Goal: Task Accomplishment & Management: Complete application form

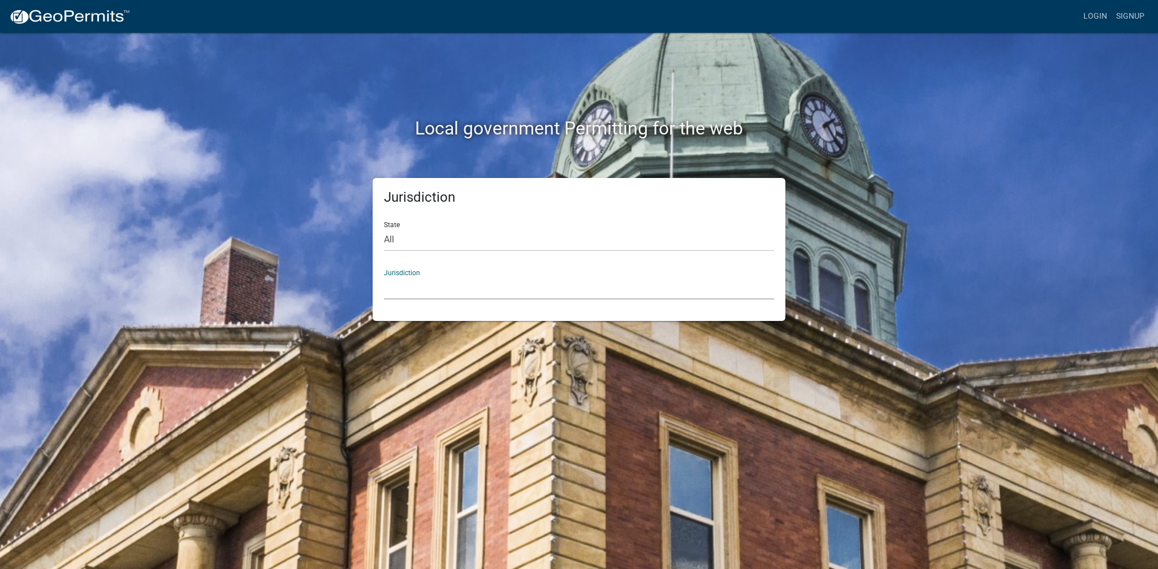
click at [384, 276] on select "[GEOGRAPHIC_DATA], [US_STATE] [GEOGRAPHIC_DATA], [US_STATE][PERSON_NAME][GEOGRA…" at bounding box center [579, 287] width 390 height 23
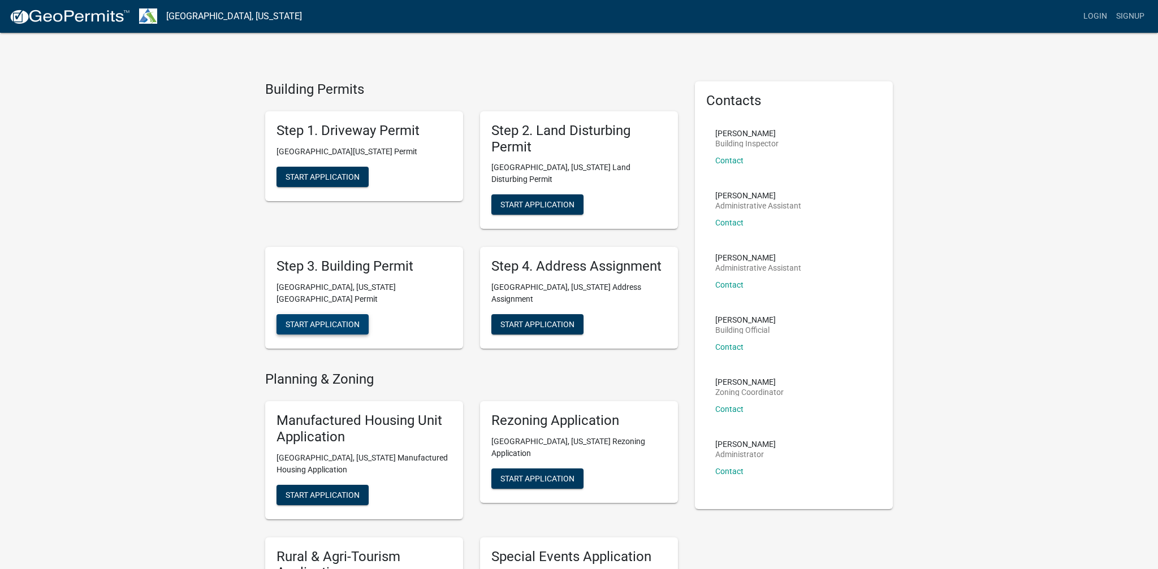
click at [343, 314] on button "Start Application" at bounding box center [322, 324] width 92 height 20
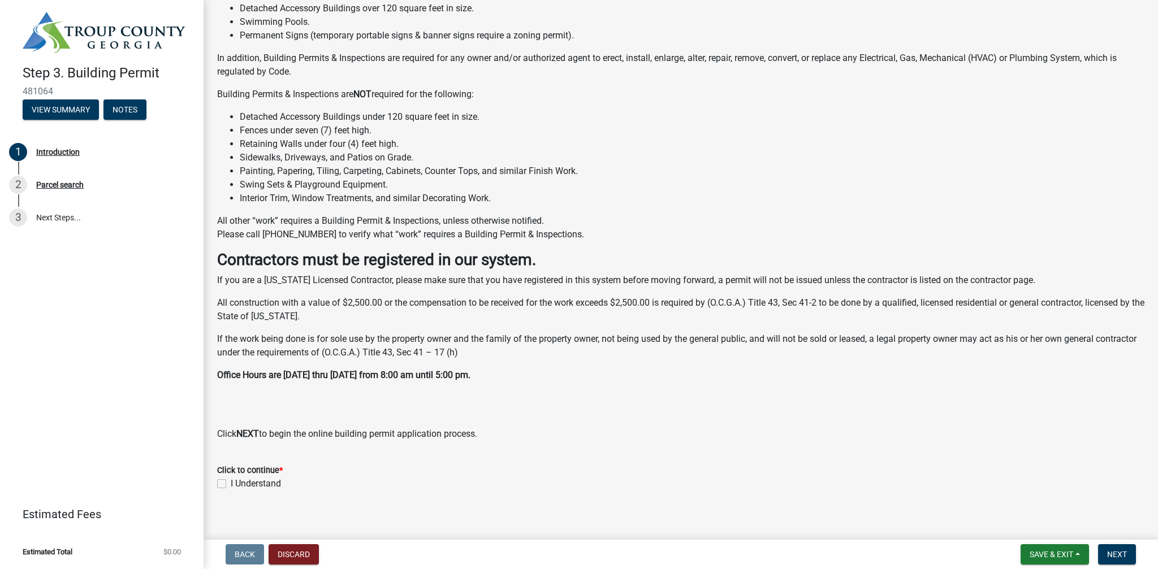
scroll to position [145, 0]
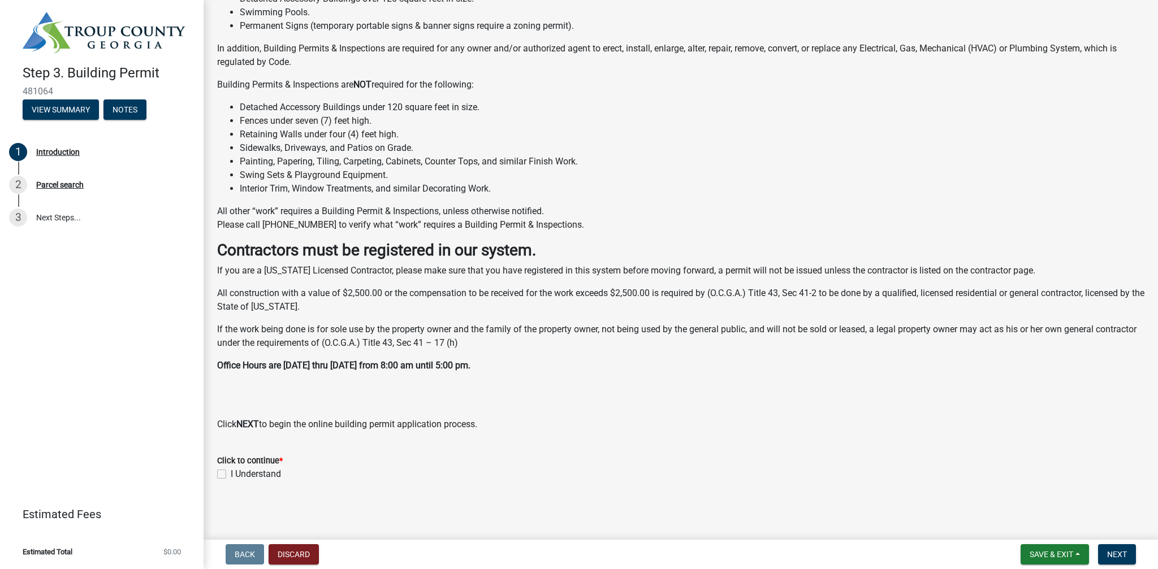
click at [231, 475] on label "I Understand" at bounding box center [256, 475] width 50 height 14
click at [231, 475] on input "I Understand" at bounding box center [234, 471] width 7 height 7
checkbox input "true"
click at [1118, 552] on span "Next" at bounding box center [1117, 554] width 20 height 9
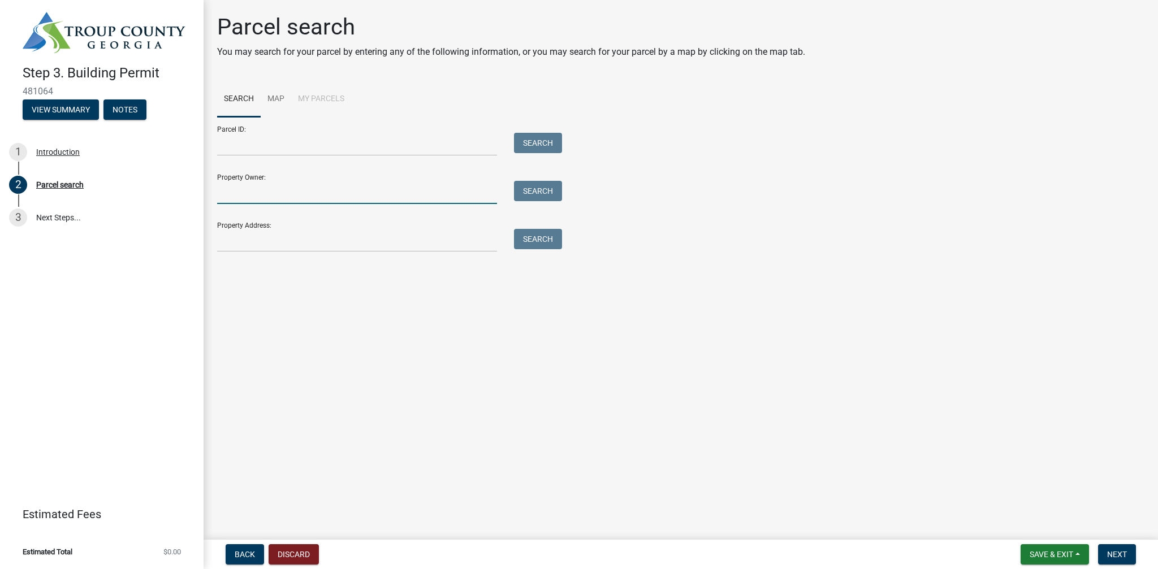
click at [337, 200] on input "Property Owner:" at bounding box center [357, 192] width 280 height 23
type input "h"
type input "[PERSON_NAME]"
click at [553, 192] on button "Search" at bounding box center [538, 191] width 48 height 20
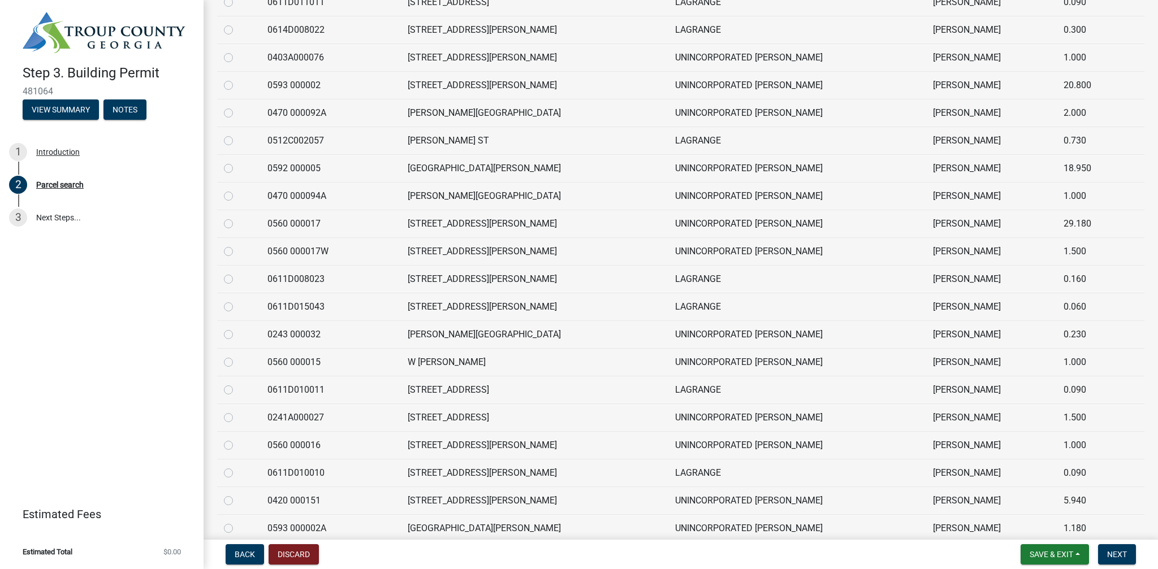
scroll to position [524, 0]
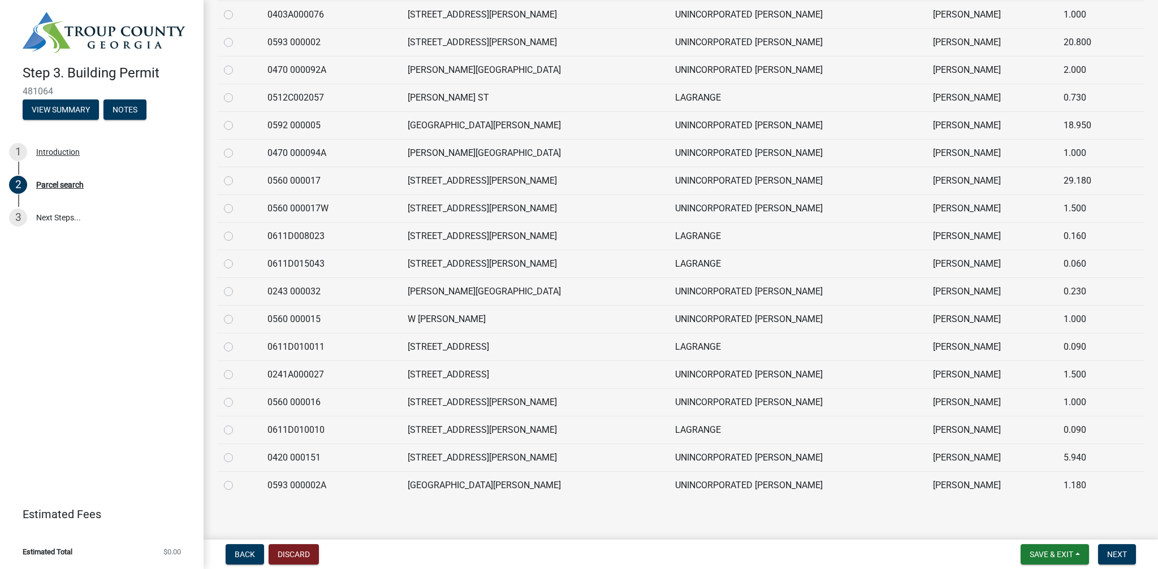
click at [237, 479] on label at bounding box center [237, 479] width 0 height 0
click at [237, 481] on 000002A "radio" at bounding box center [240, 482] width 7 height 7
radio 000002A "true"
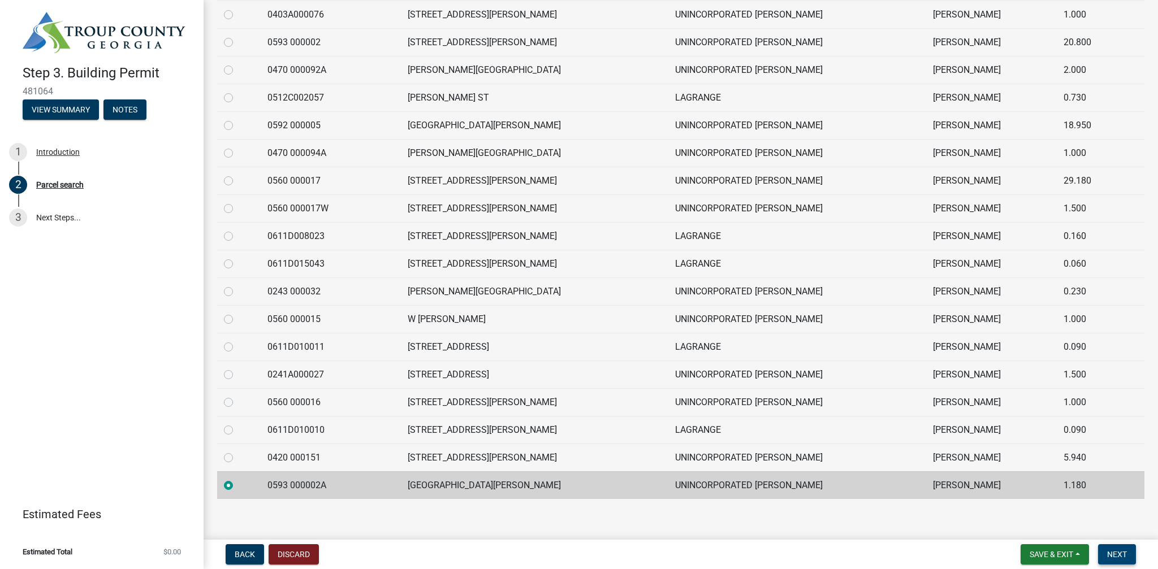
click at [1119, 557] on span "Next" at bounding box center [1117, 554] width 20 height 9
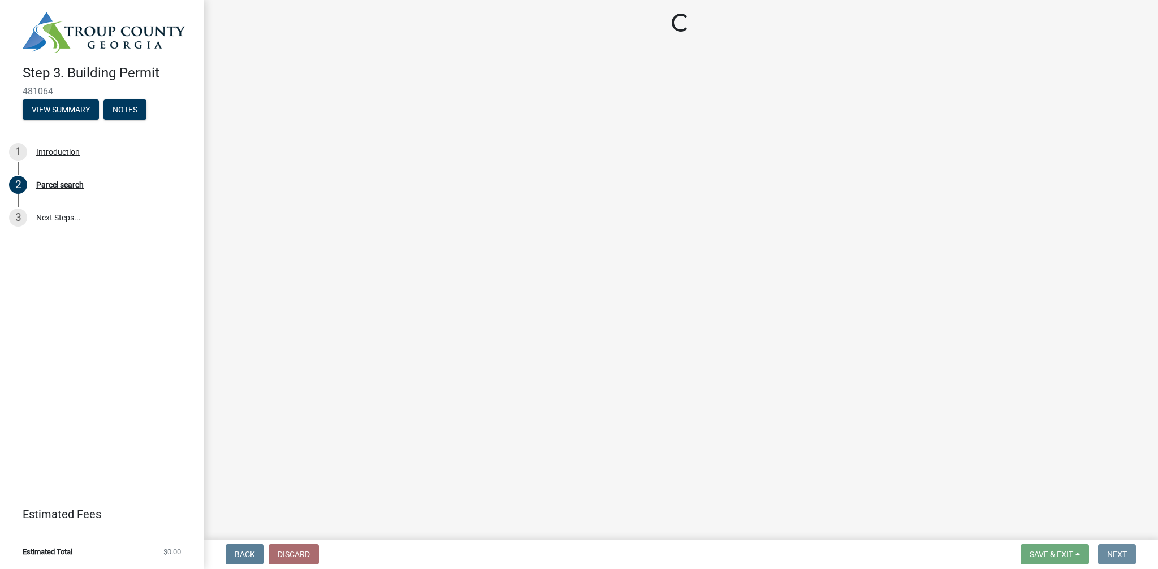
scroll to position [0, 0]
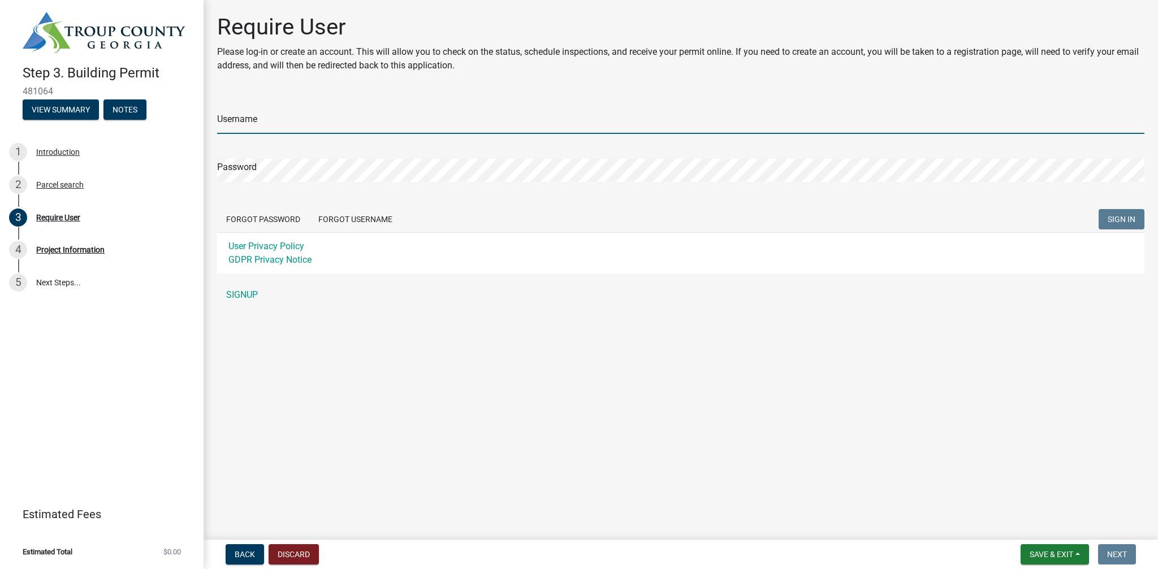
click at [269, 126] on input "Username" at bounding box center [680, 122] width 927 height 23
type input "AtlanticBB"
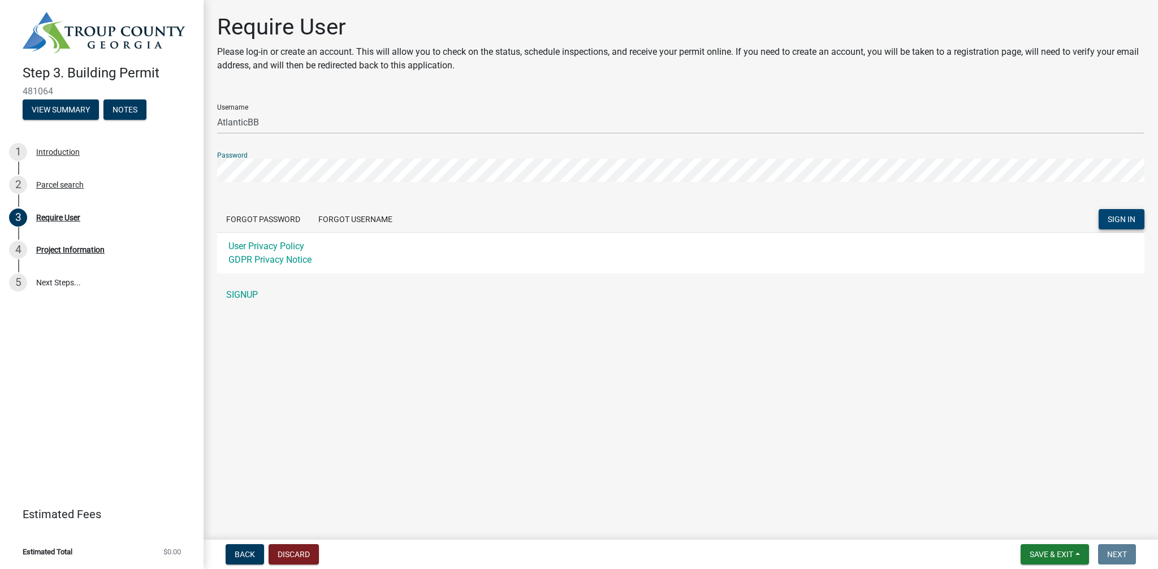
click at [1139, 219] on button "SIGN IN" at bounding box center [1122, 219] width 46 height 20
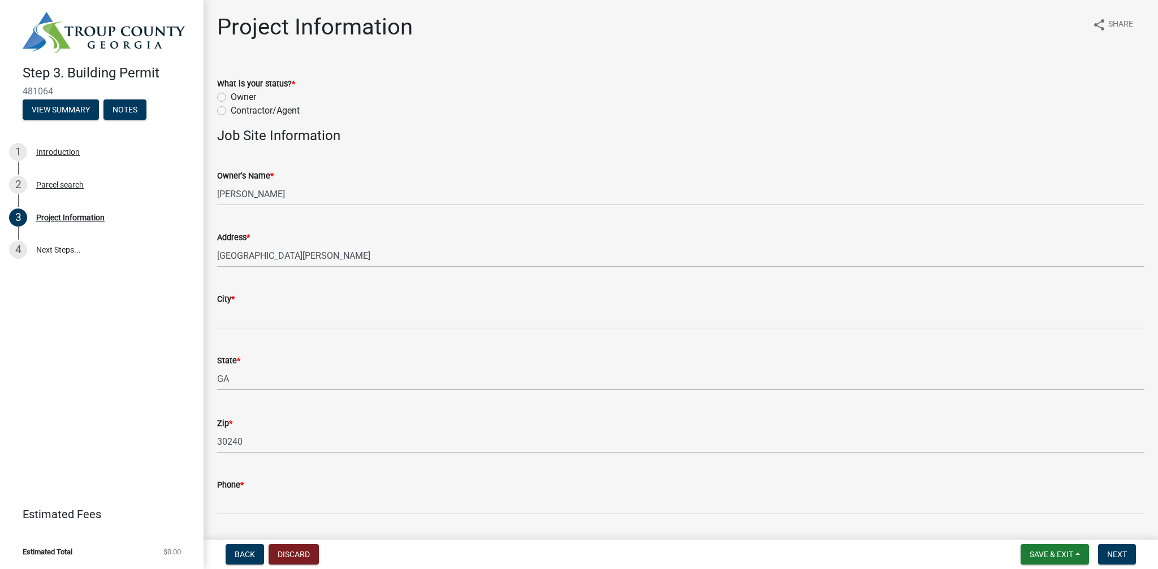
click at [231, 111] on label "Contractor/Agent" at bounding box center [265, 111] width 69 height 14
click at [231, 111] on input "Contractor/Agent" at bounding box center [234, 107] width 7 height 7
radio input "true"
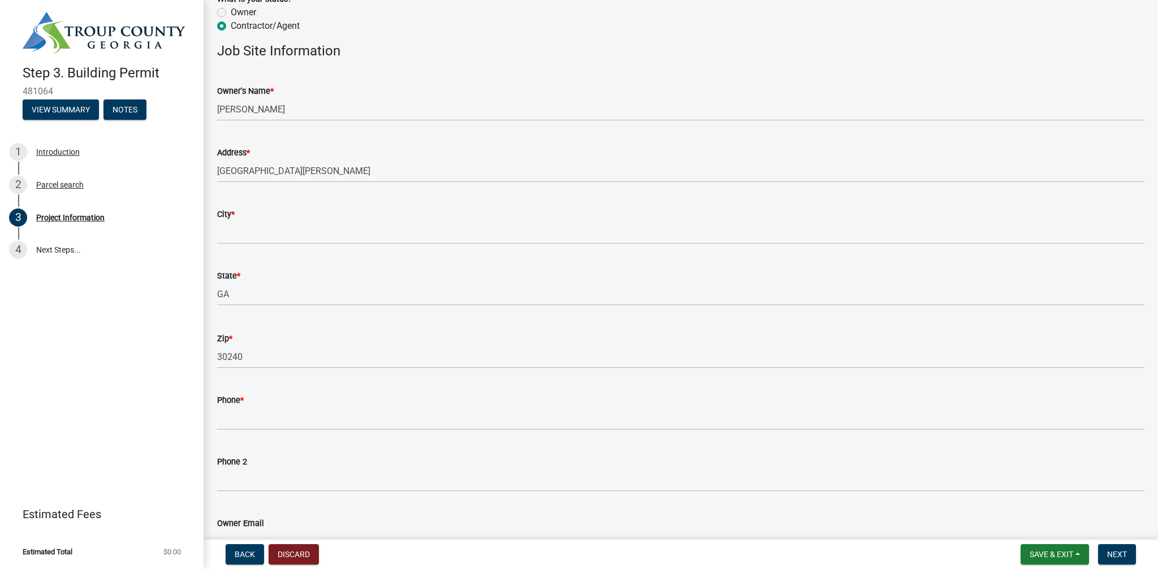
scroll to position [89, 0]
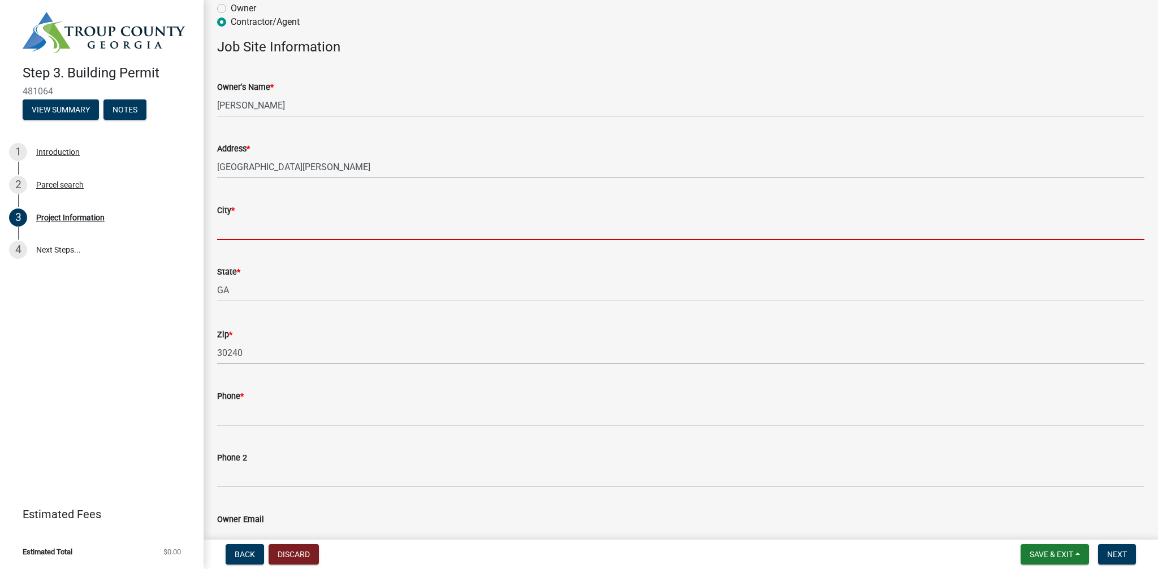
click at [234, 224] on input "City *" at bounding box center [680, 228] width 927 height 23
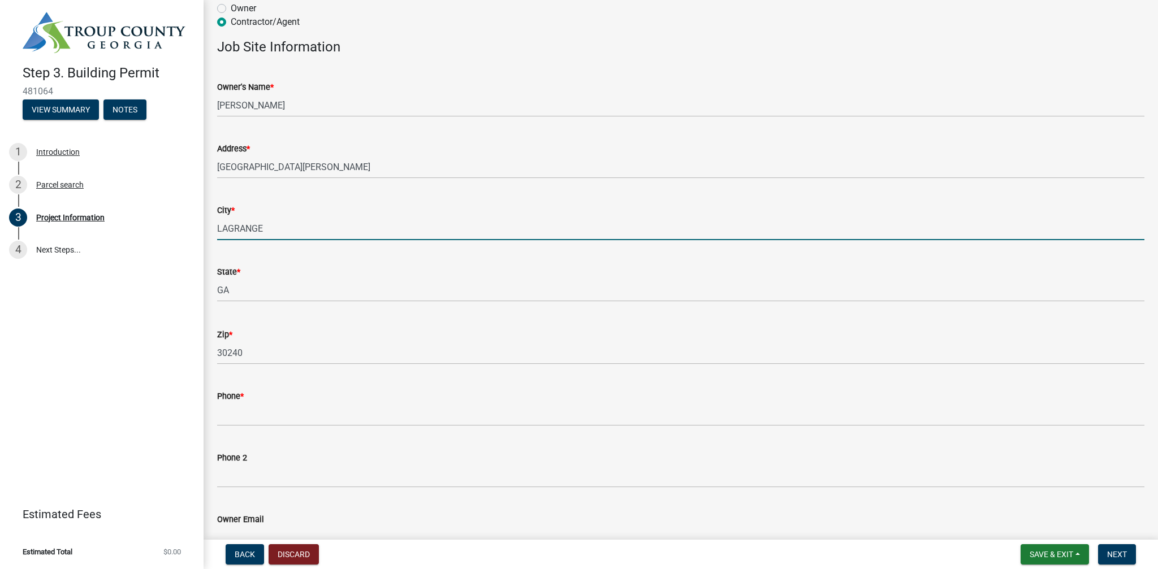
type input "LAGRANGE"
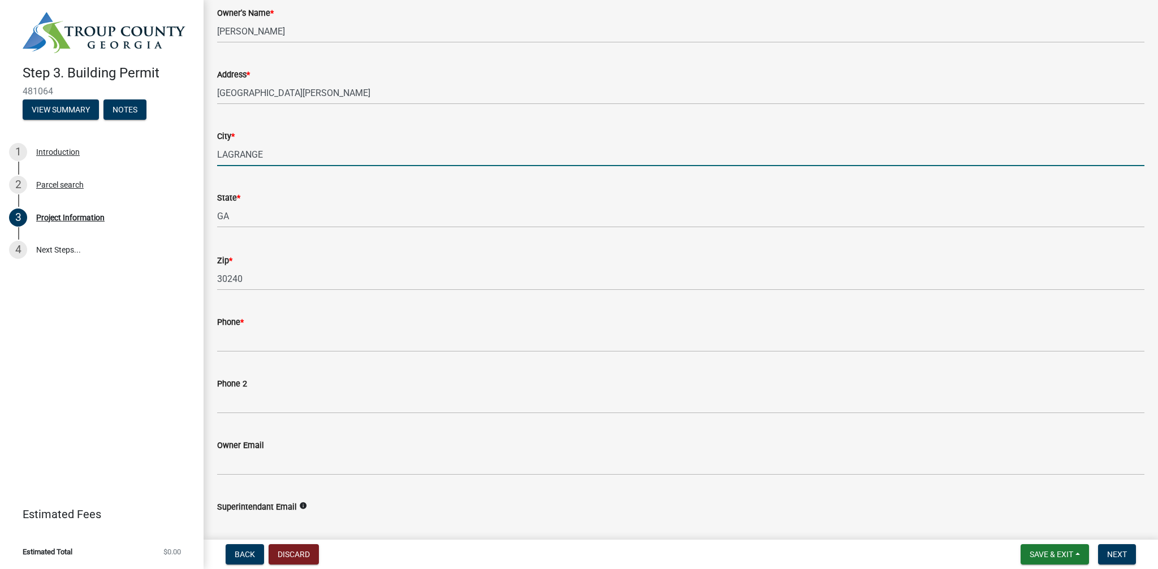
scroll to position [267, 0]
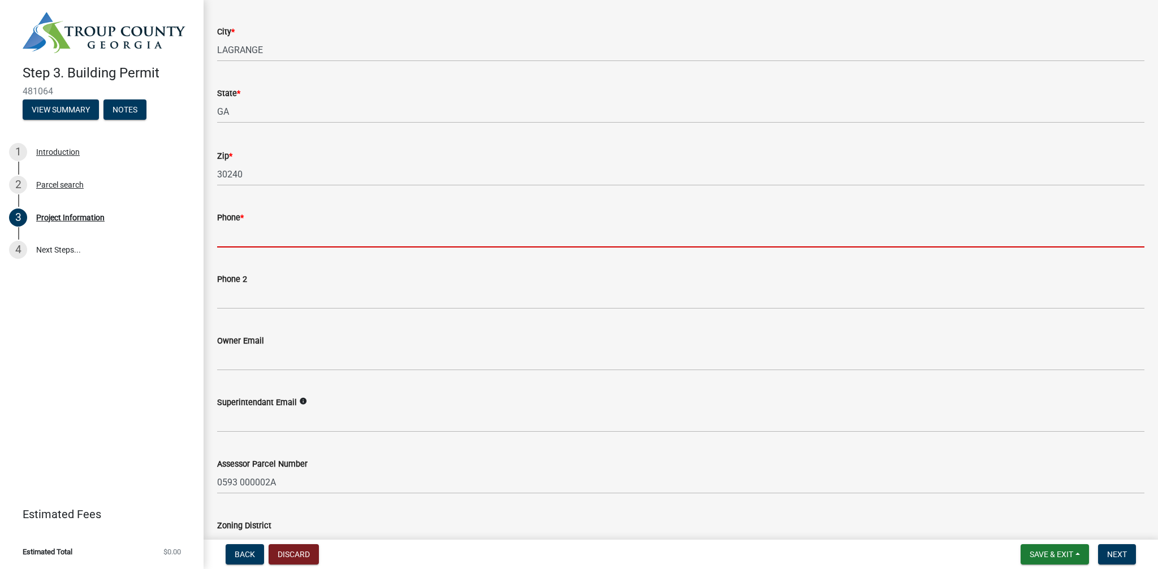
click at [237, 234] on input "Phone *" at bounding box center [680, 235] width 927 height 23
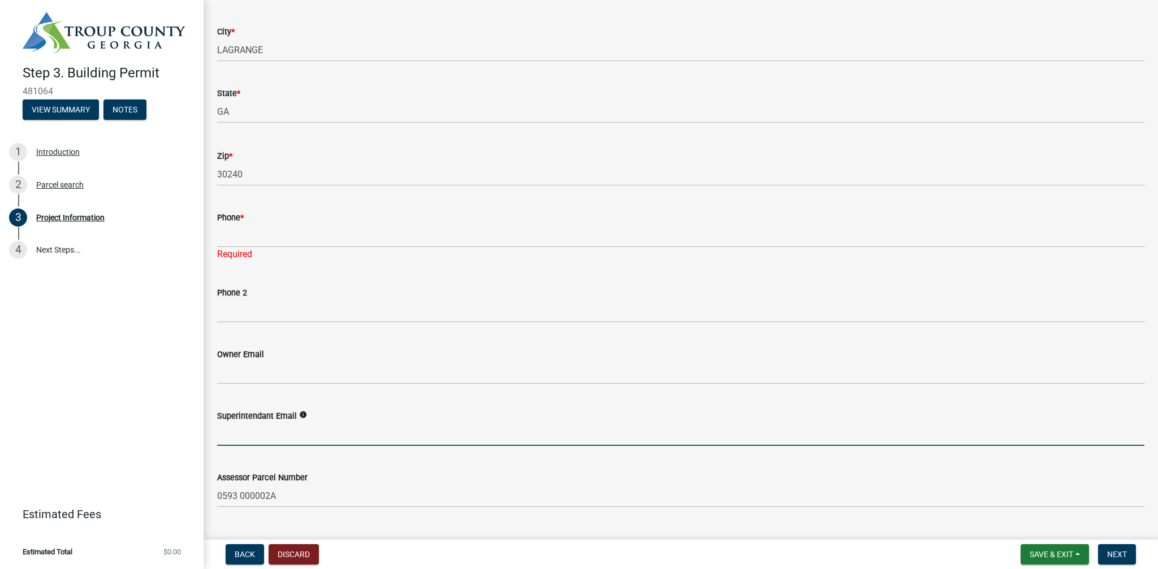
click at [307, 425] on input "Superintendant Email" at bounding box center [680, 434] width 927 height 23
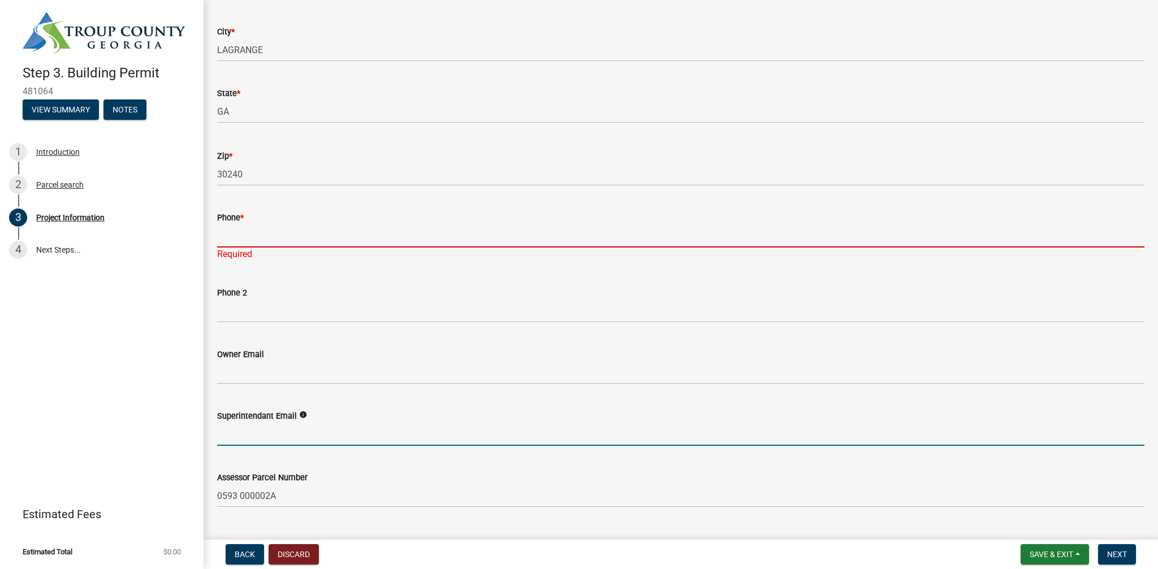
click at [254, 240] on input "Phone *" at bounding box center [680, 235] width 927 height 23
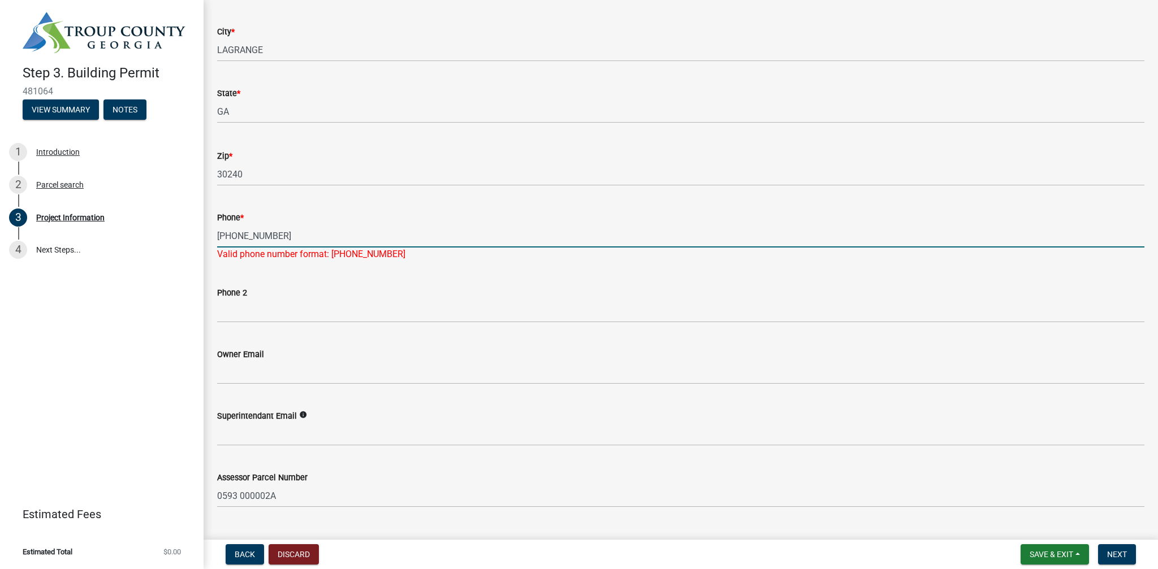
type input "[PHONE_NUMBER]"
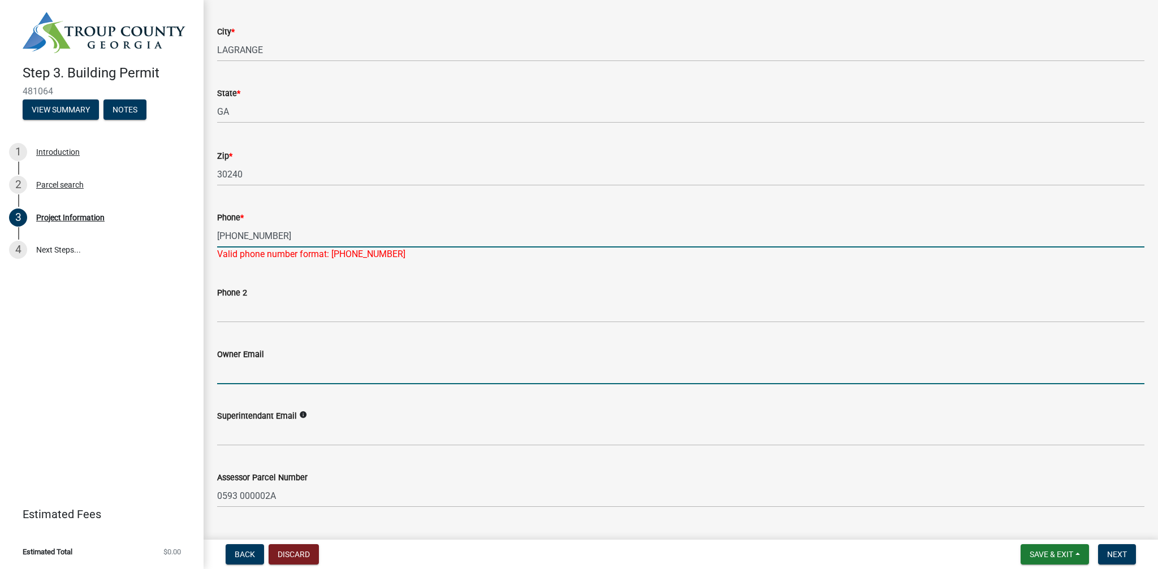
click at [297, 375] on input "Owner Email" at bounding box center [680, 372] width 927 height 23
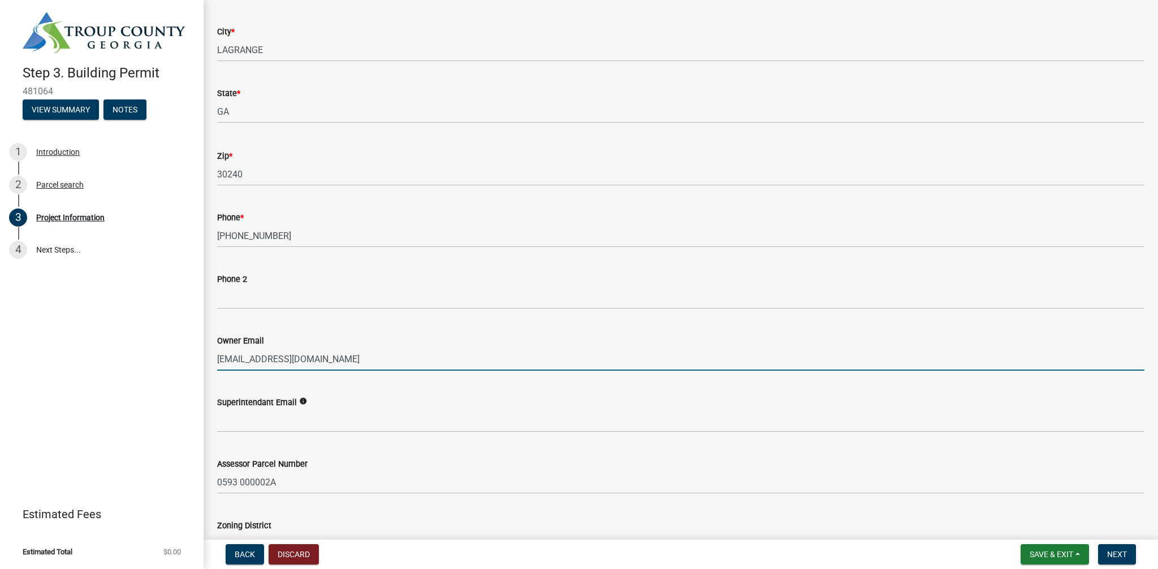
type input "[EMAIL_ADDRESS][DOMAIN_NAME]"
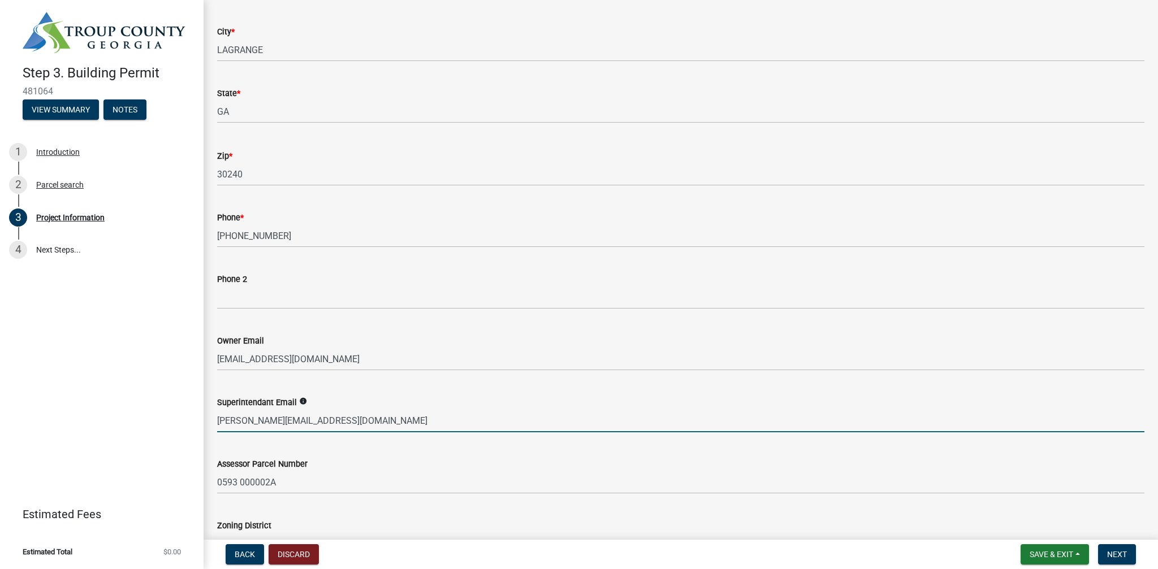
type input "[PERSON_NAME][EMAIL_ADDRESS][DOMAIN_NAME]"
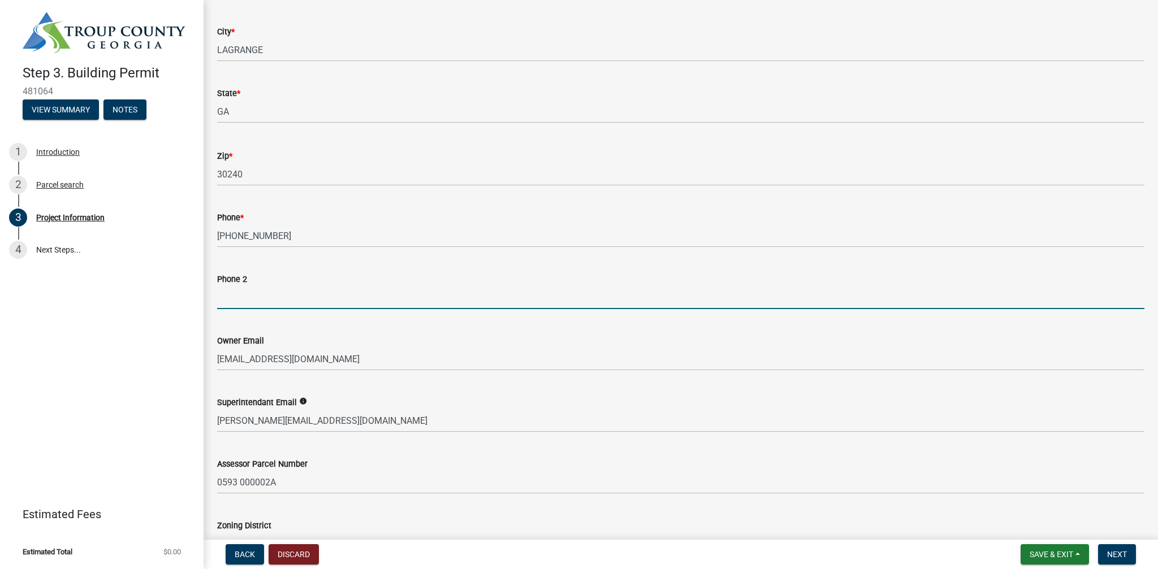
click at [317, 305] on input "Phone 2" at bounding box center [680, 297] width 927 height 23
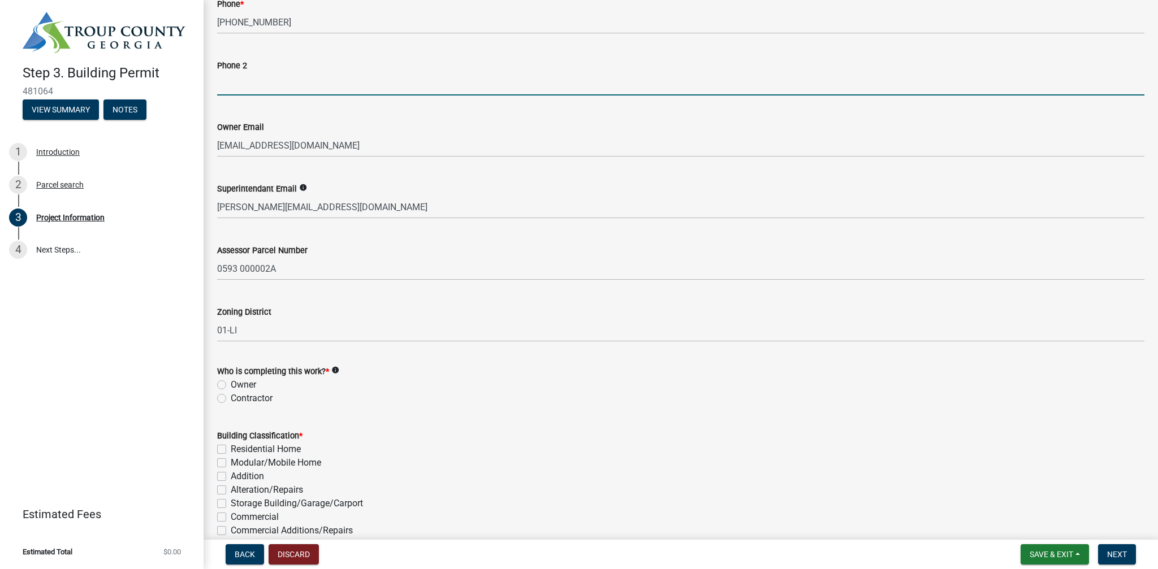
scroll to position [491, 0]
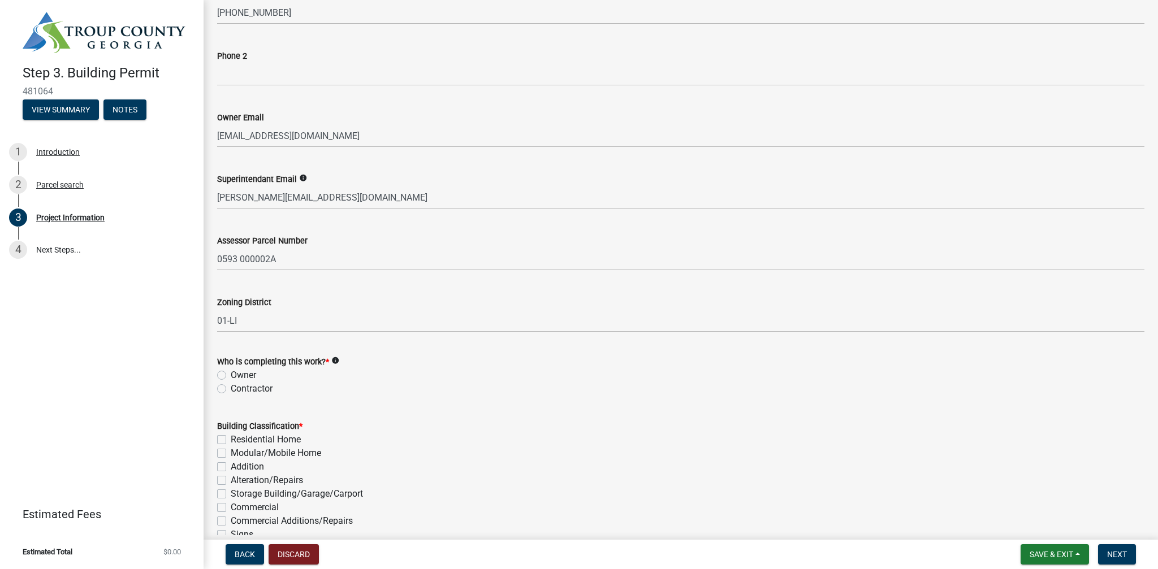
click at [231, 389] on label "Contractor" at bounding box center [252, 389] width 42 height 14
click at [231, 389] on input "Contractor" at bounding box center [234, 385] width 7 height 7
radio input "true"
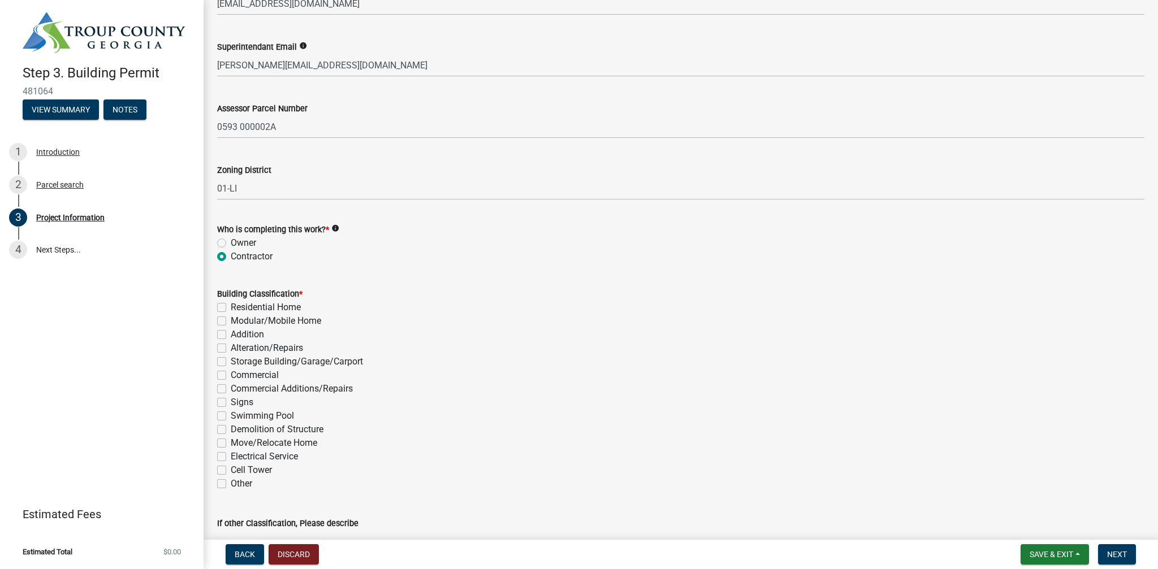
scroll to position [625, 0]
click at [231, 405] on label "Signs" at bounding box center [242, 401] width 23 height 14
click at [231, 401] on input "Signs" at bounding box center [234, 397] width 7 height 7
checkbox input "true"
checkbox input "false"
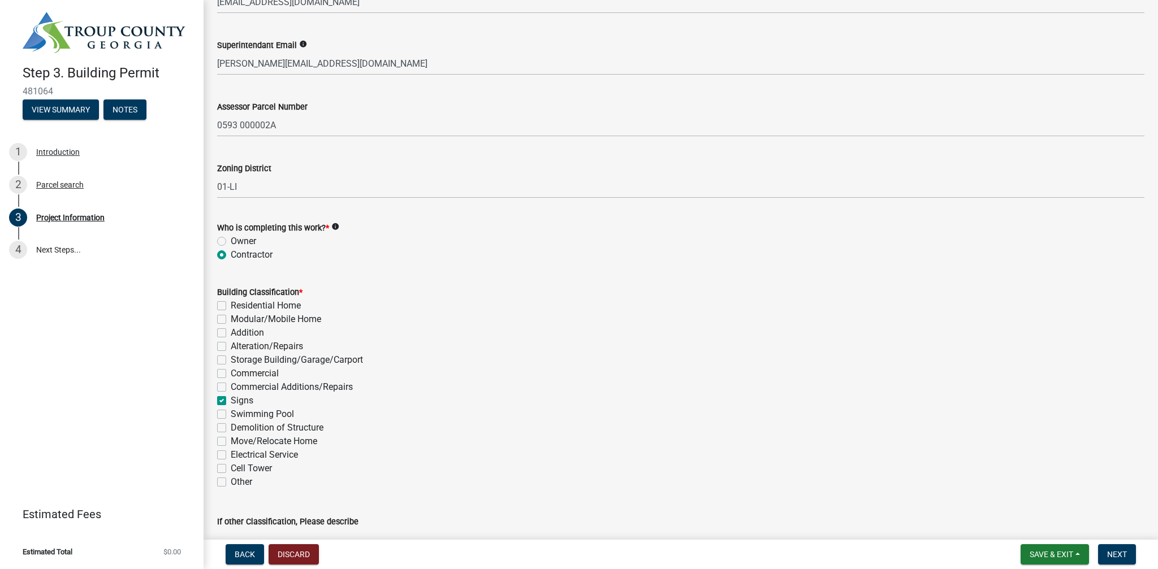
checkbox input "false"
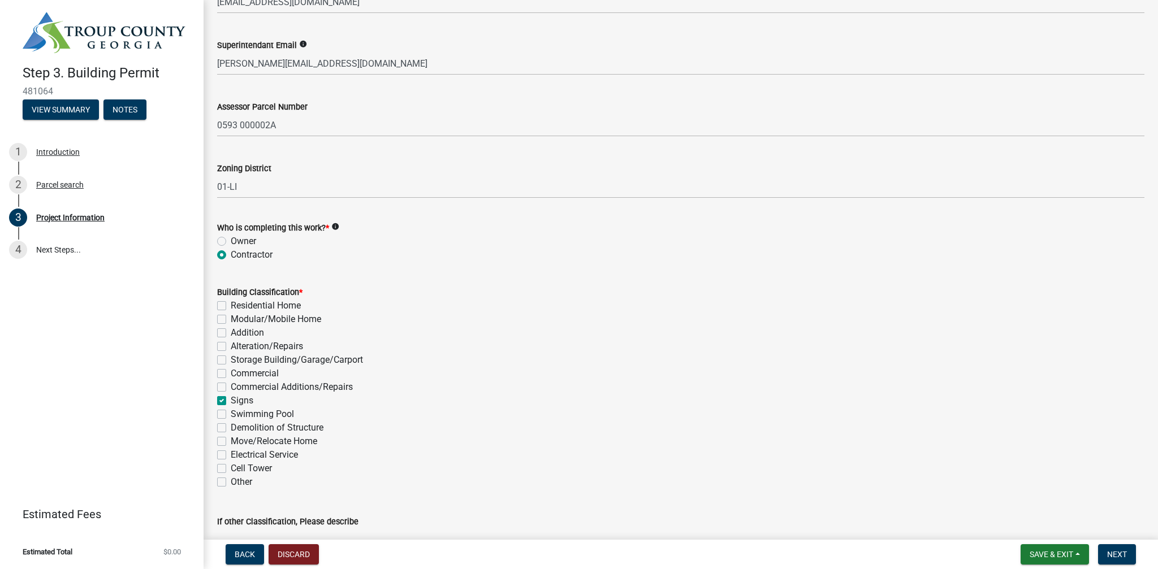
checkbox input "false"
checkbox input "true"
checkbox input "false"
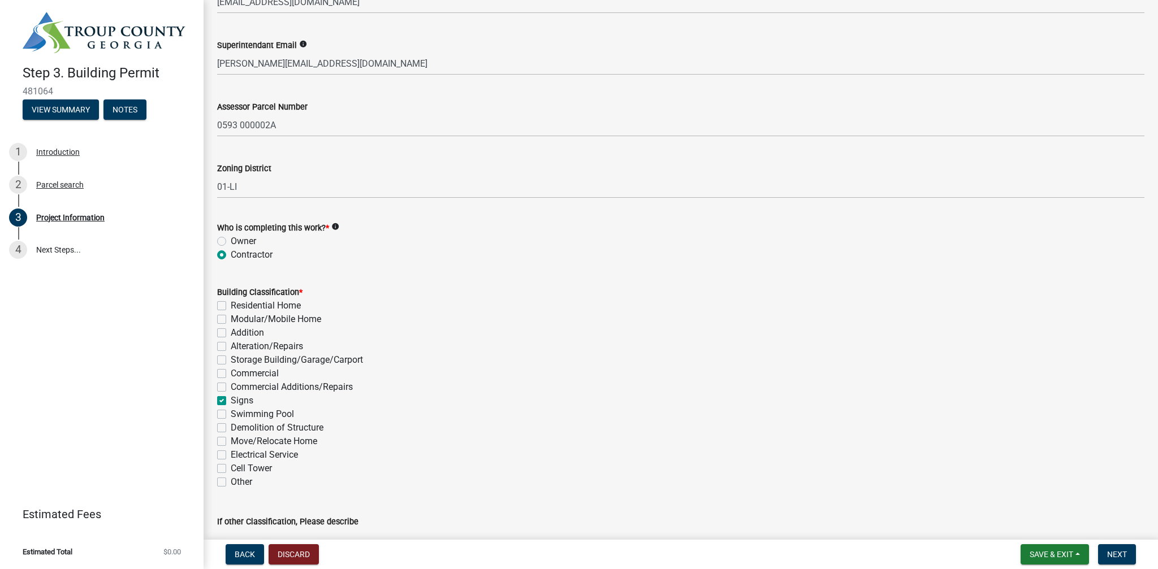
checkbox input "false"
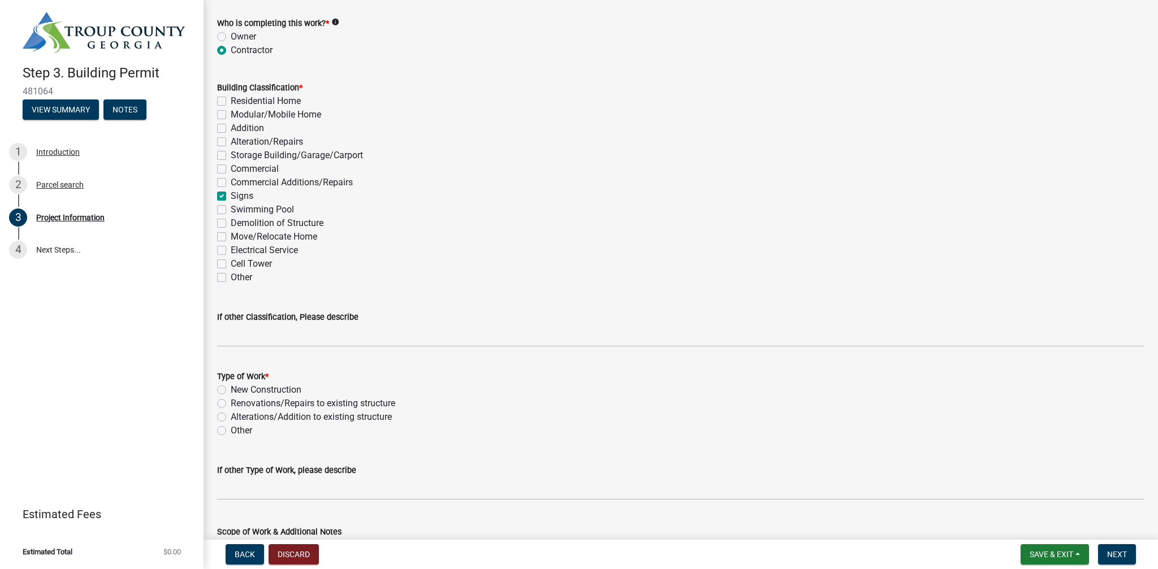
scroll to position [848, 0]
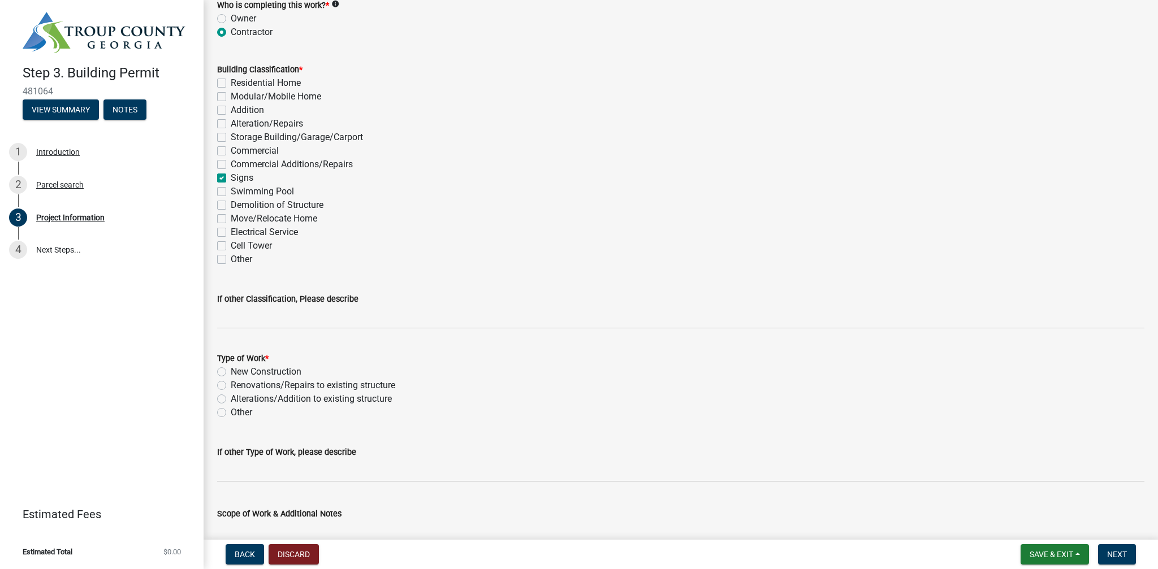
click at [231, 370] on label "New Construction" at bounding box center [266, 372] width 71 height 14
click at [231, 370] on input "New Construction" at bounding box center [234, 368] width 7 height 7
radio input "true"
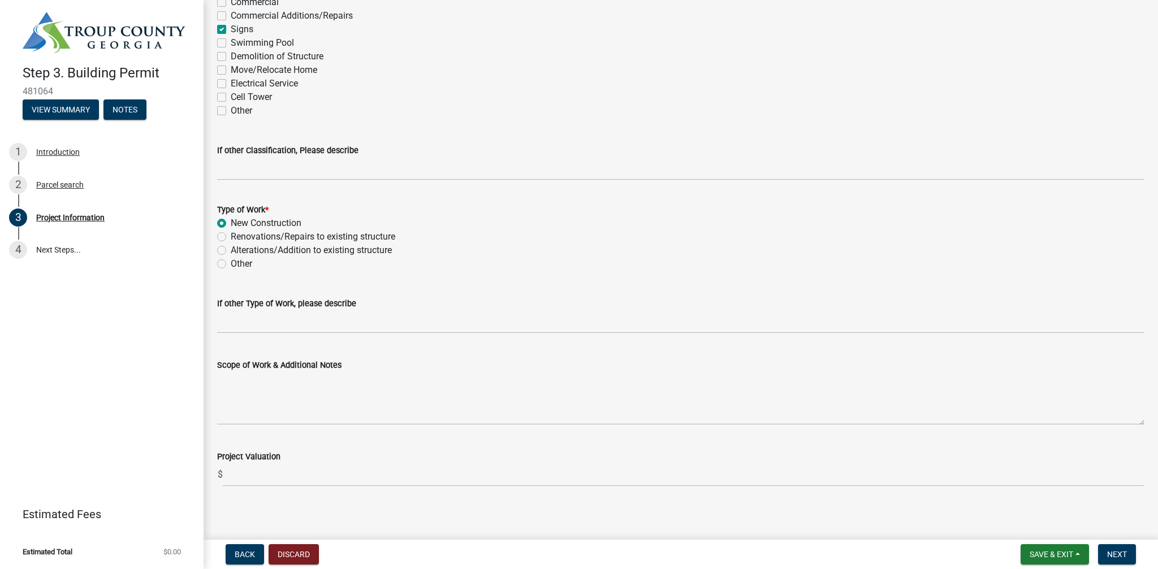
scroll to position [1001, 0]
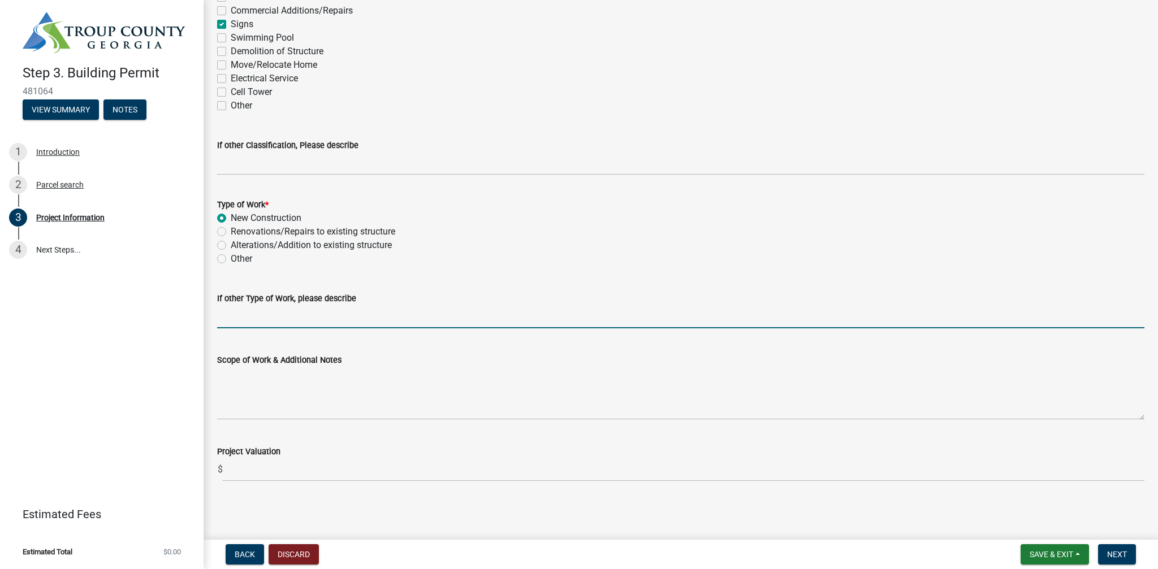
click at [257, 318] on input "If other Type of Work, please describe" at bounding box center [680, 316] width 927 height 23
type input "Billboard Sign"
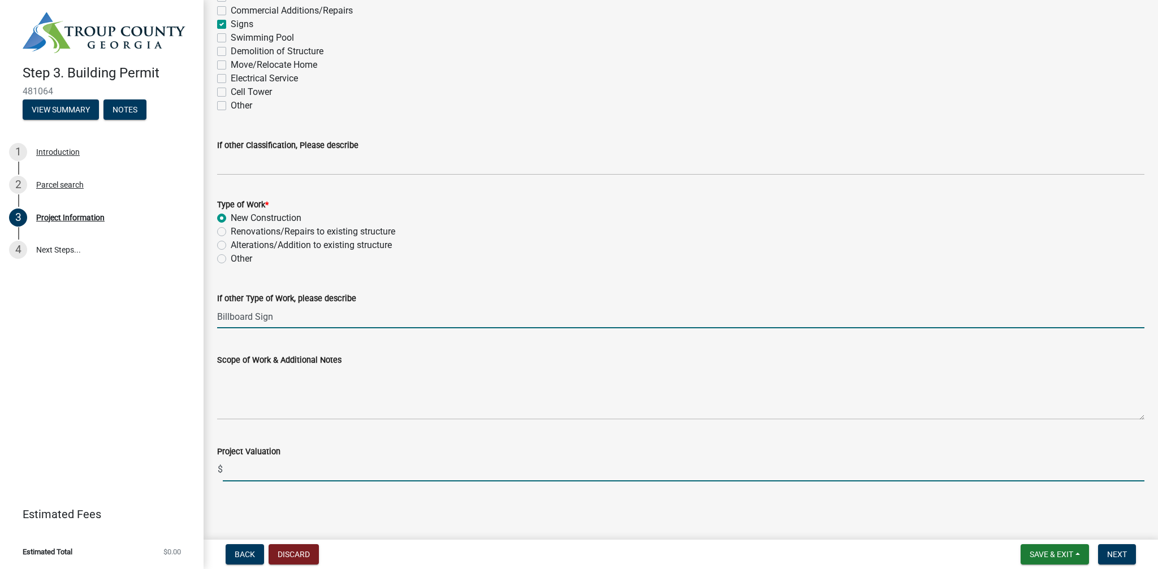
click at [237, 470] on input "text" at bounding box center [684, 470] width 922 height 23
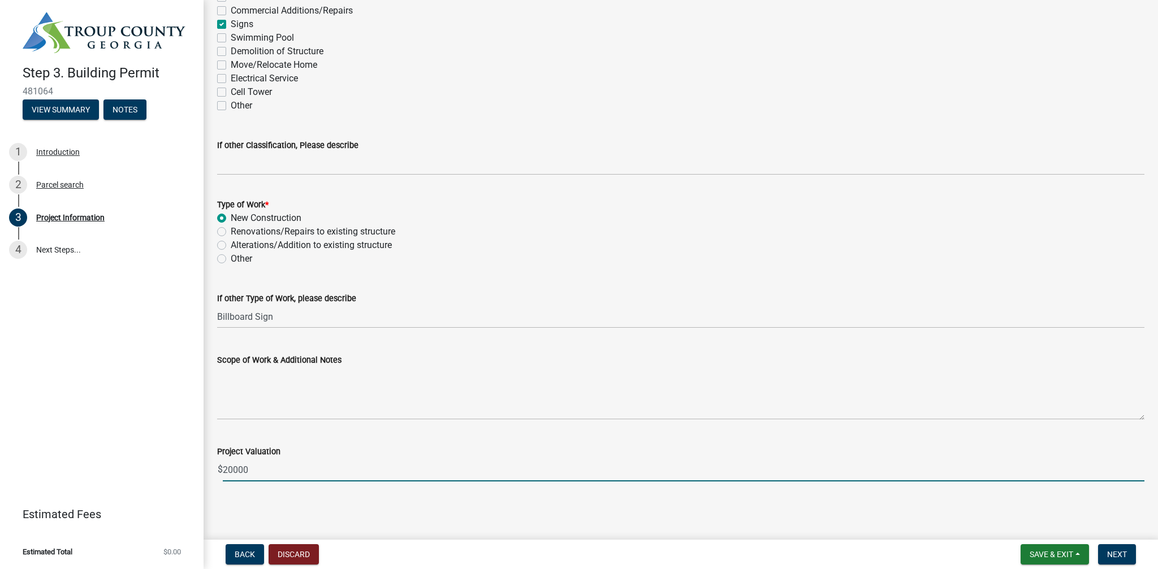
type input "20000"
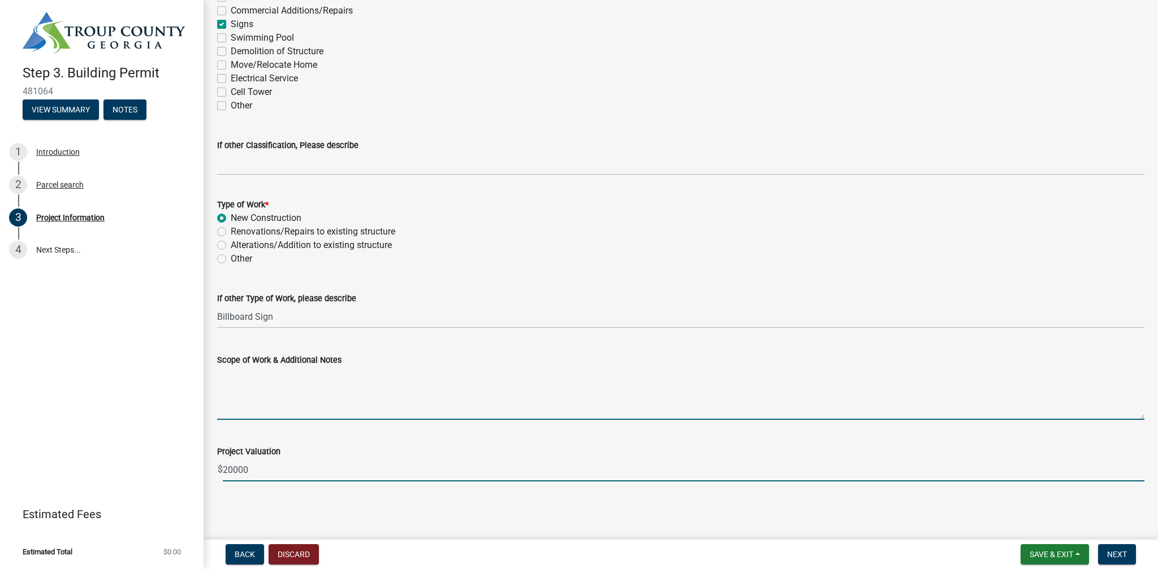
click at [261, 419] on textarea "Scope of Work & Additional Notes" at bounding box center [680, 393] width 927 height 53
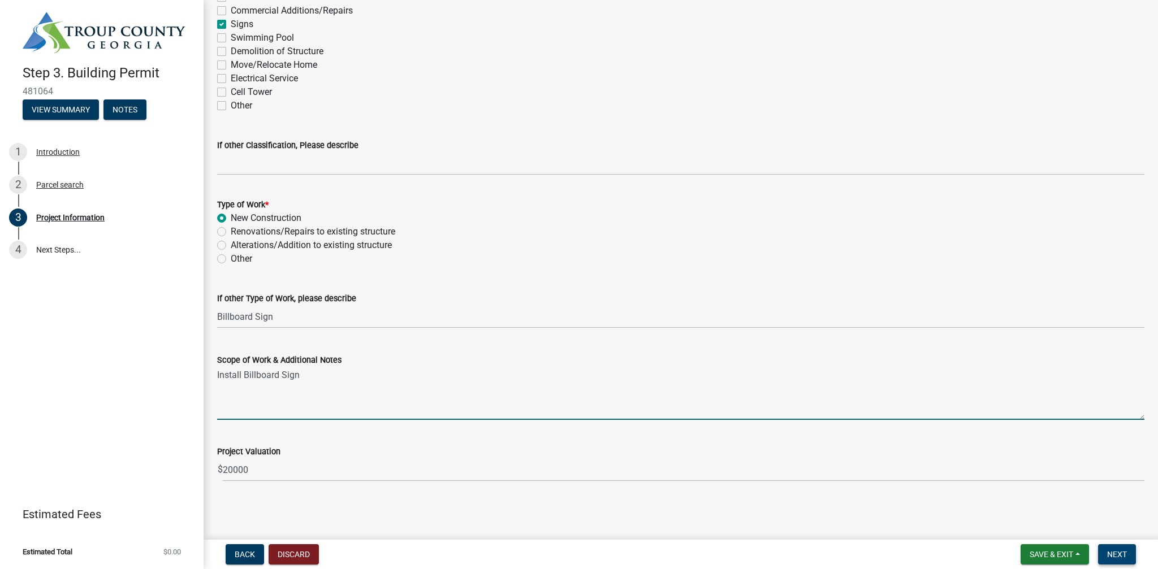
type textarea "Install Billboard Sign"
click at [1117, 556] on span "Next" at bounding box center [1117, 554] width 20 height 9
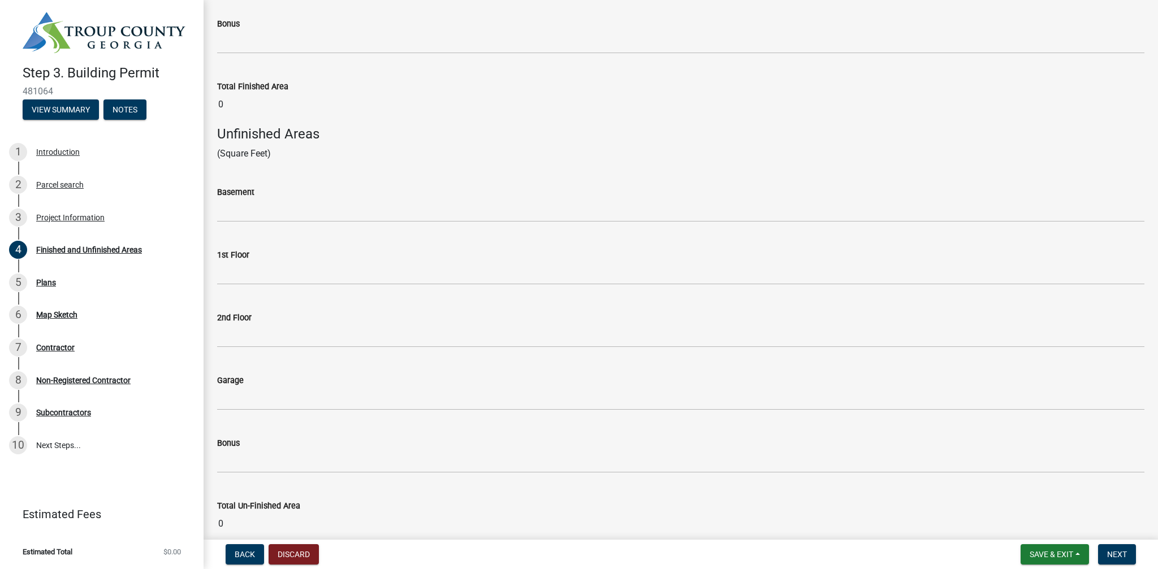
scroll to position [409, 0]
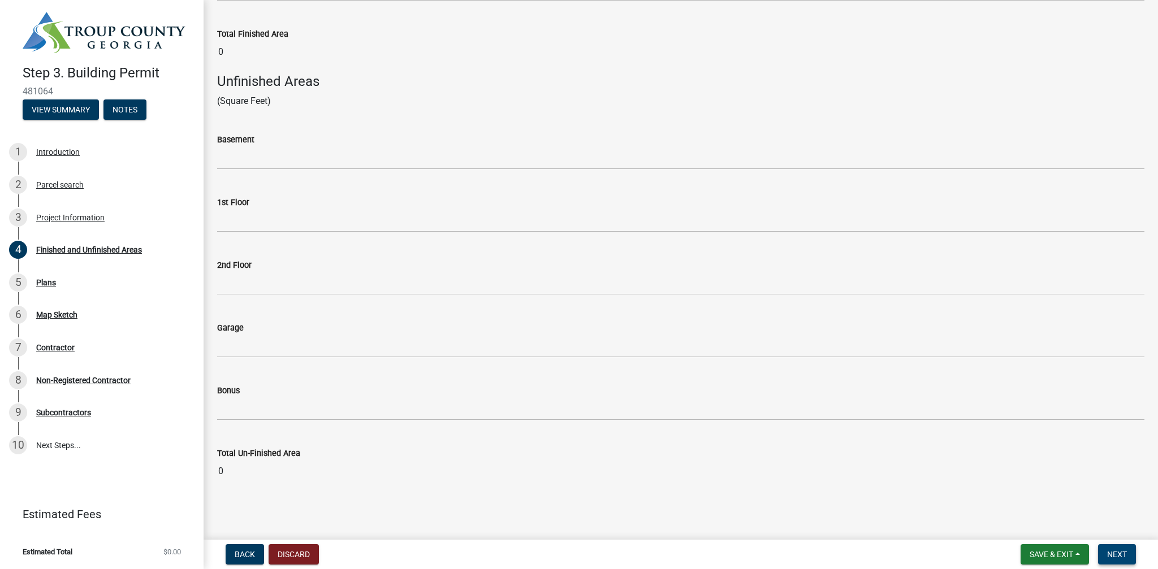
click at [1121, 557] on span "Next" at bounding box center [1117, 554] width 20 height 9
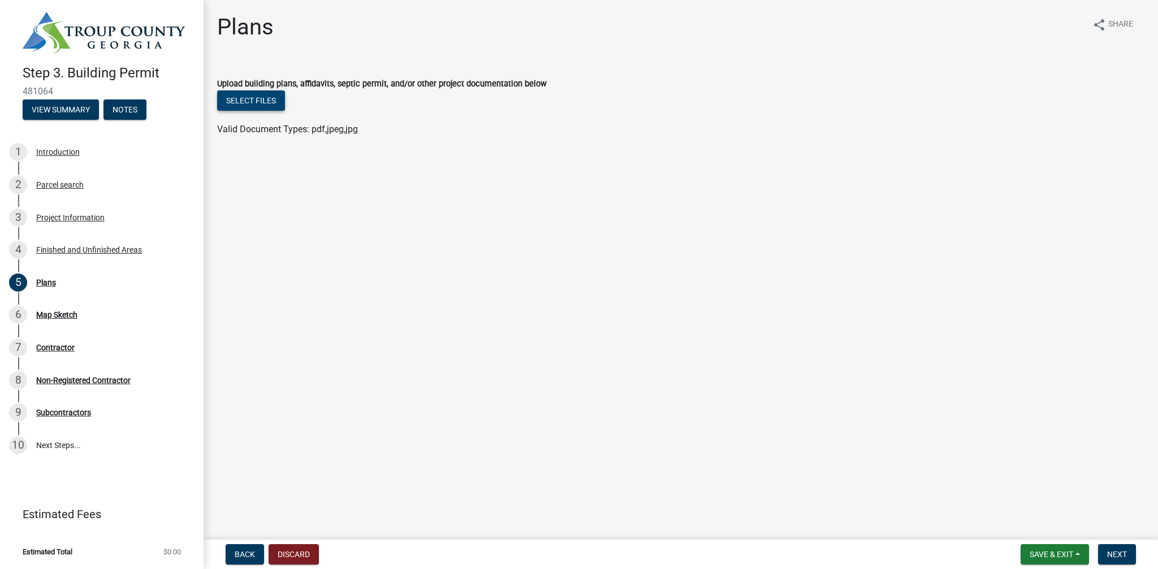
click at [269, 103] on button "Select files" at bounding box center [251, 100] width 68 height 20
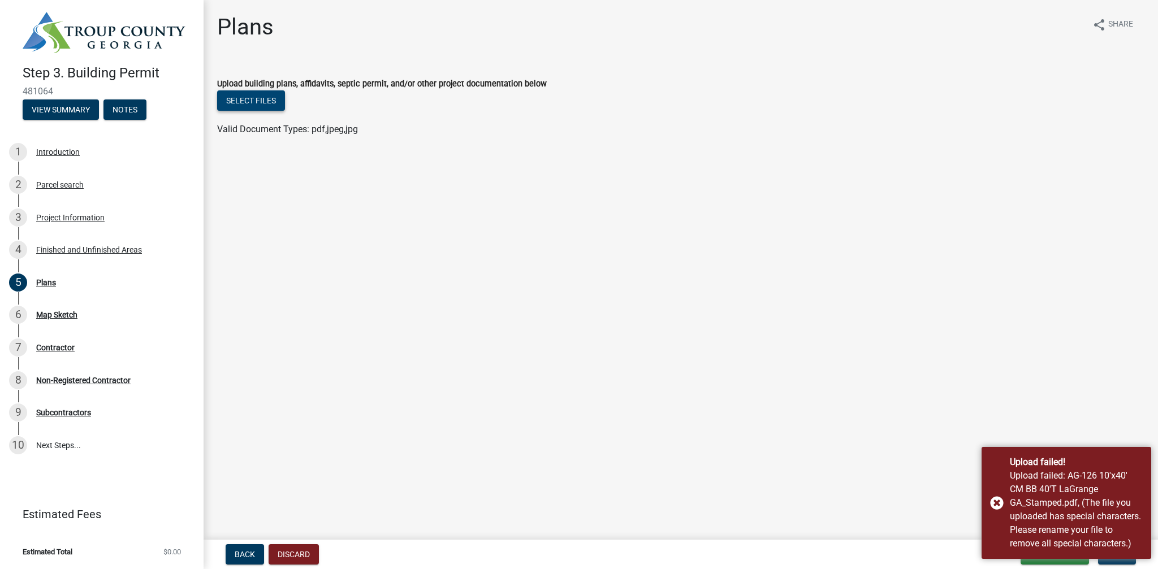
click at [246, 99] on button "Select files" at bounding box center [251, 100] width 68 height 20
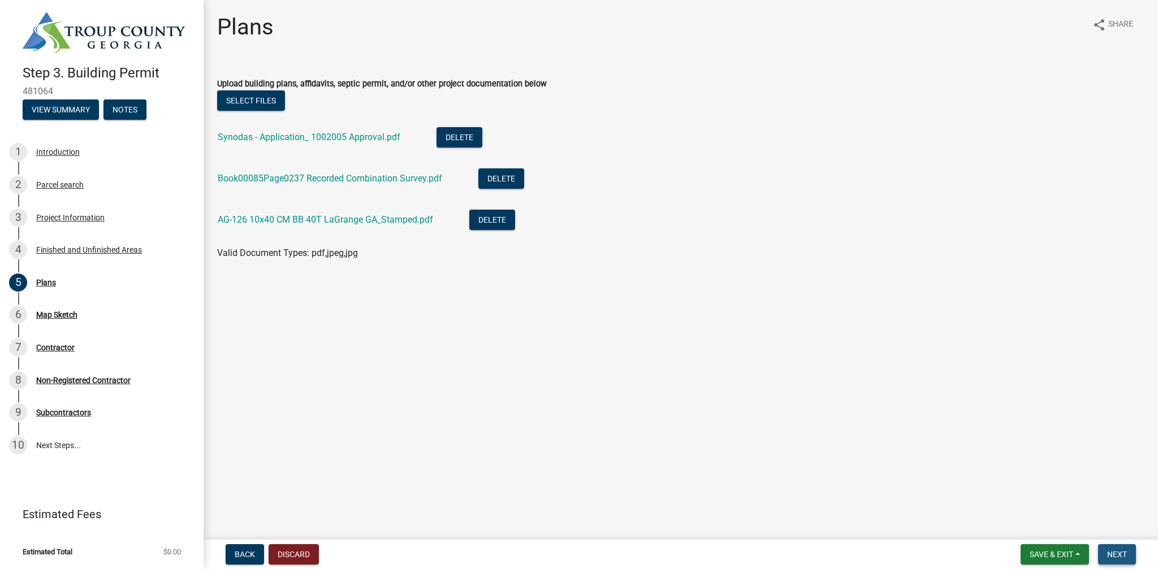
click at [1109, 555] on span "Next" at bounding box center [1117, 554] width 20 height 9
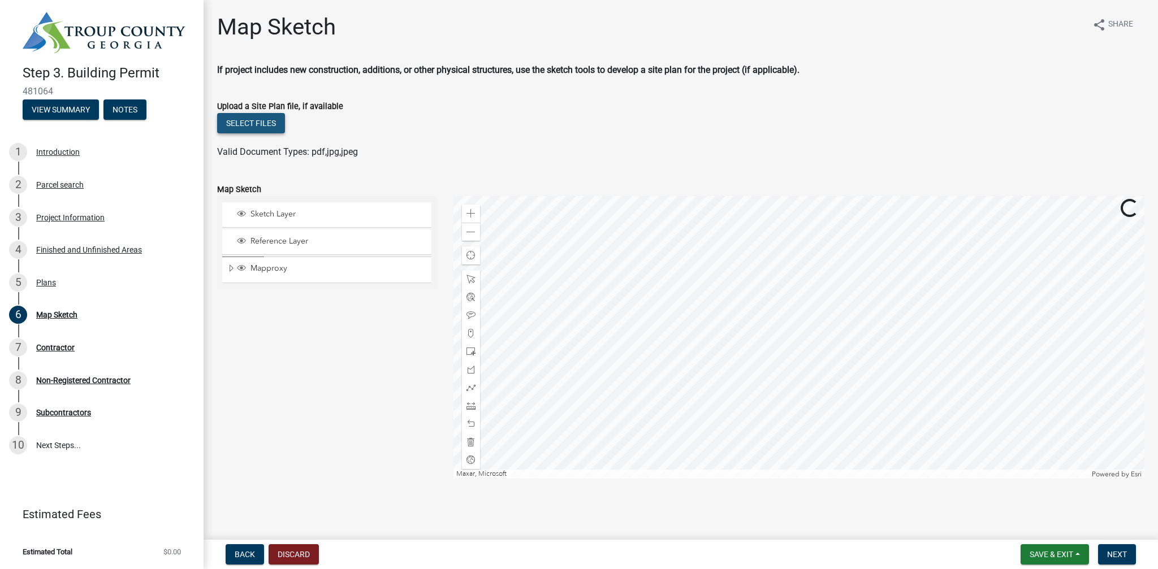
click at [261, 126] on button "Select files" at bounding box center [251, 123] width 68 height 20
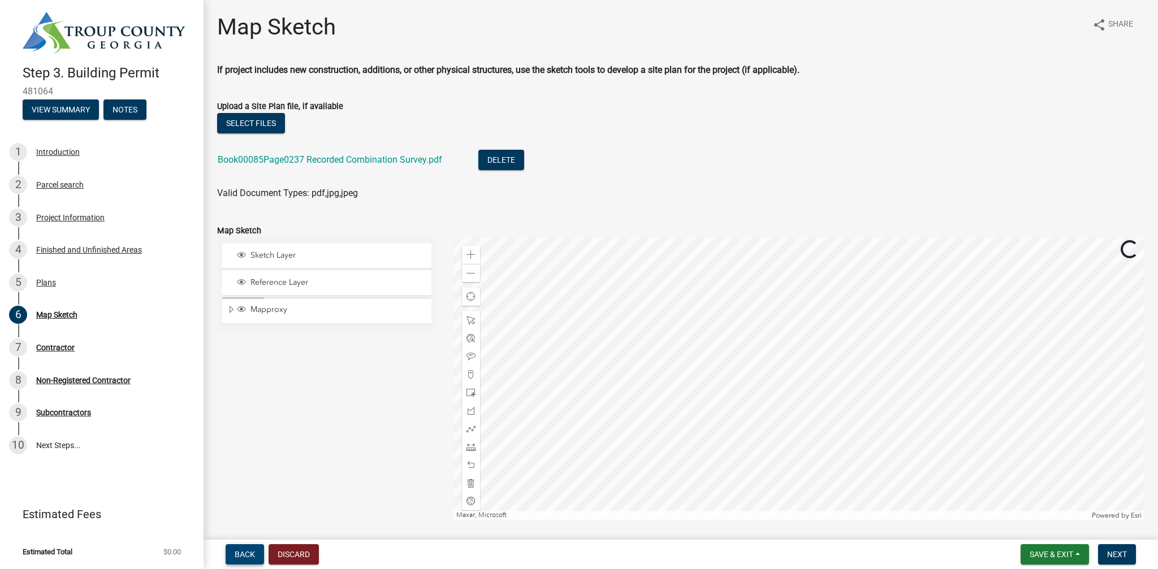
click at [240, 552] on span "Back" at bounding box center [245, 554] width 20 height 9
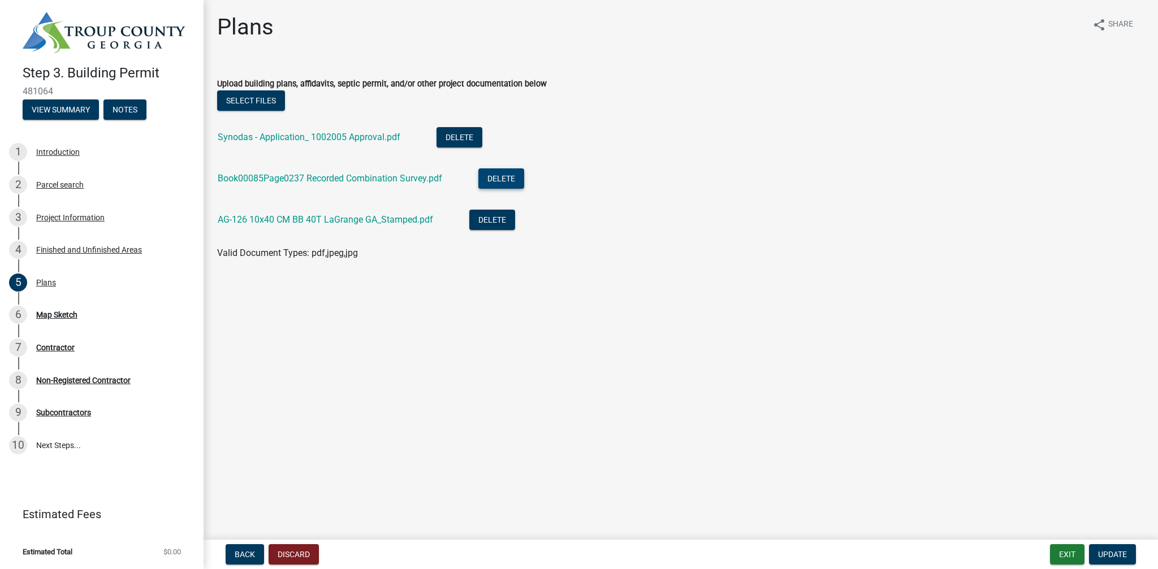
click at [505, 179] on button "Delete" at bounding box center [501, 178] width 46 height 20
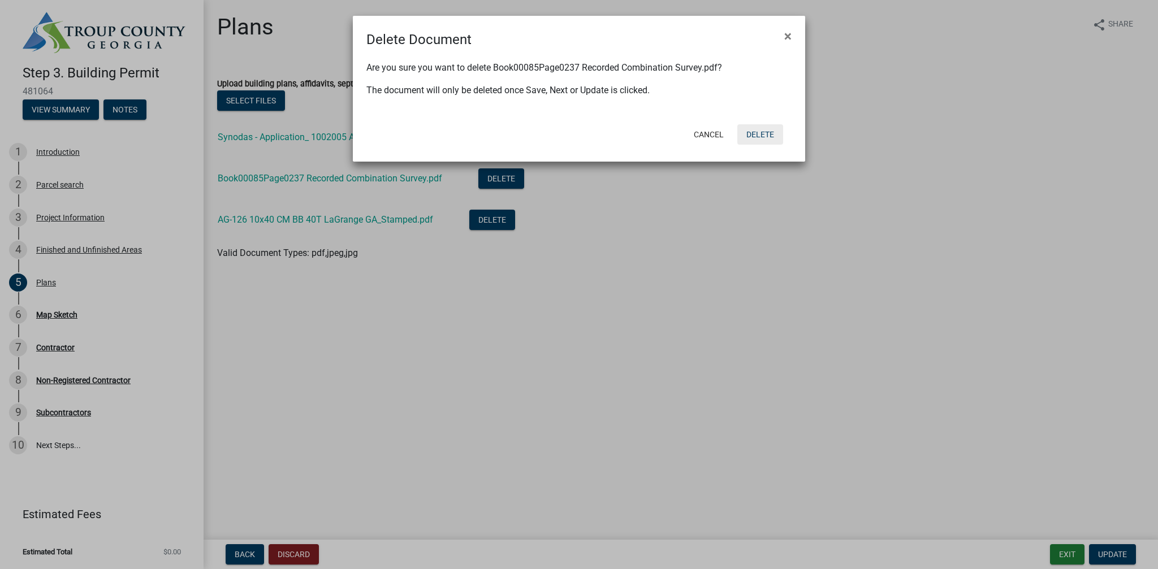
click at [757, 132] on button "Delete" at bounding box center [760, 134] width 46 height 20
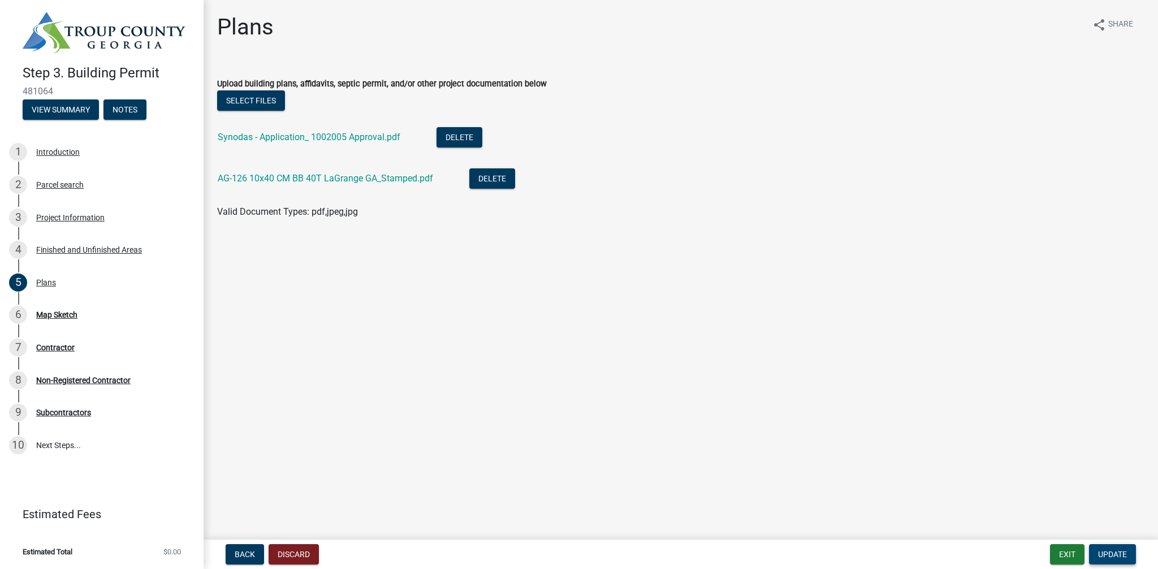
click at [1102, 555] on span "Update" at bounding box center [1112, 554] width 29 height 9
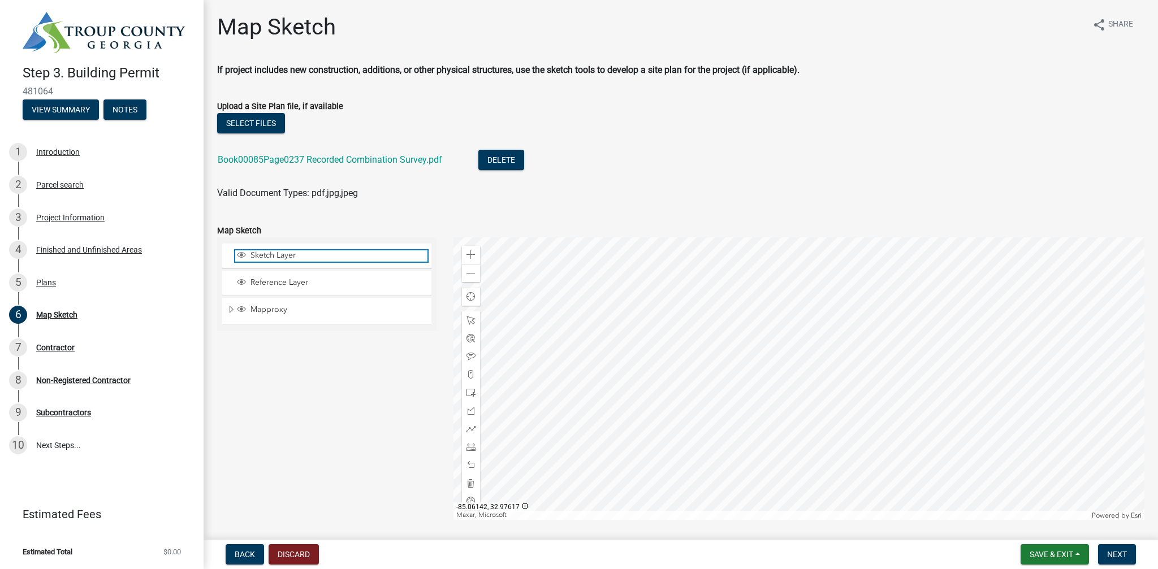
click at [275, 252] on span "Sketch Layer" at bounding box center [338, 255] width 180 height 10
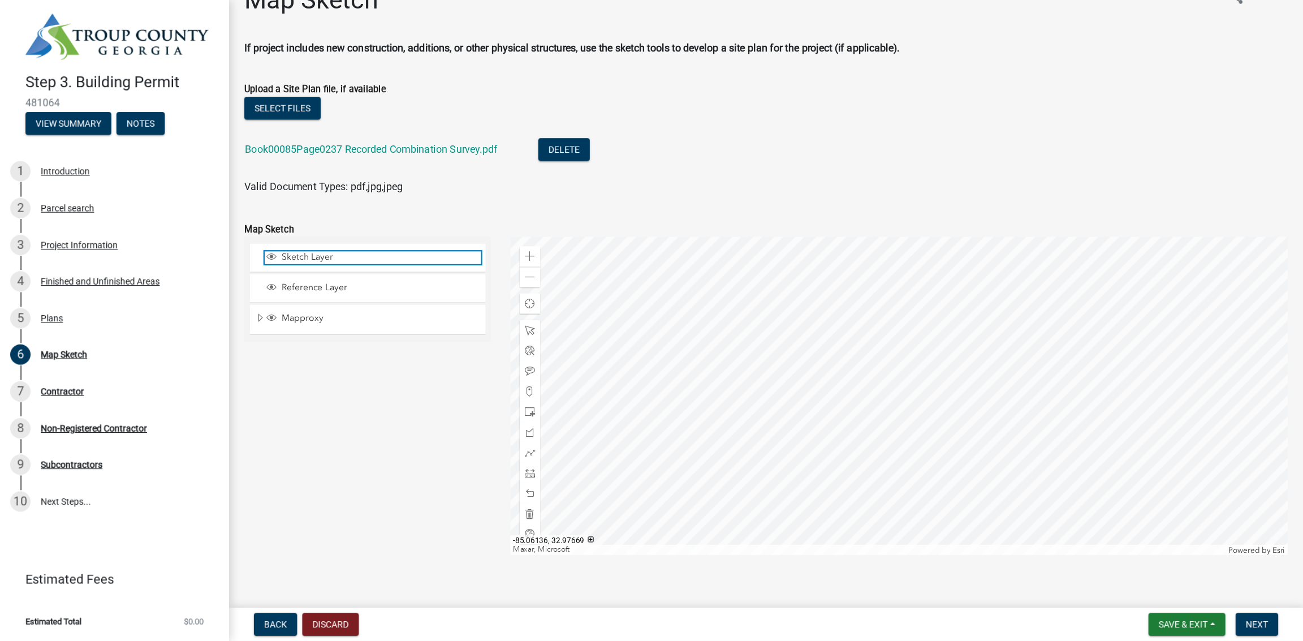
scroll to position [38, 0]
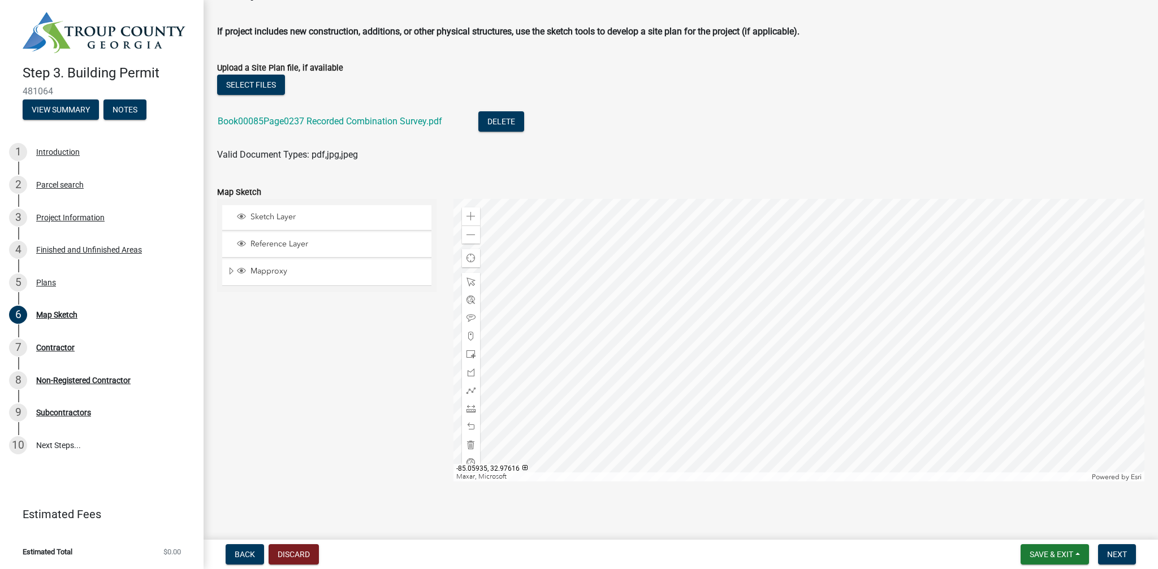
click at [724, 374] on div at bounding box center [798, 340] width 691 height 283
click at [470, 352] on span at bounding box center [470, 354] width 9 height 9
click at [723, 379] on div at bounding box center [798, 340] width 691 height 283
click at [557, 160] on div "Valid Document Types: pdf,jpg,jpeg" at bounding box center [681, 155] width 944 height 14
click at [268, 223] on div "Sketch Layer" at bounding box center [331, 217] width 192 height 11
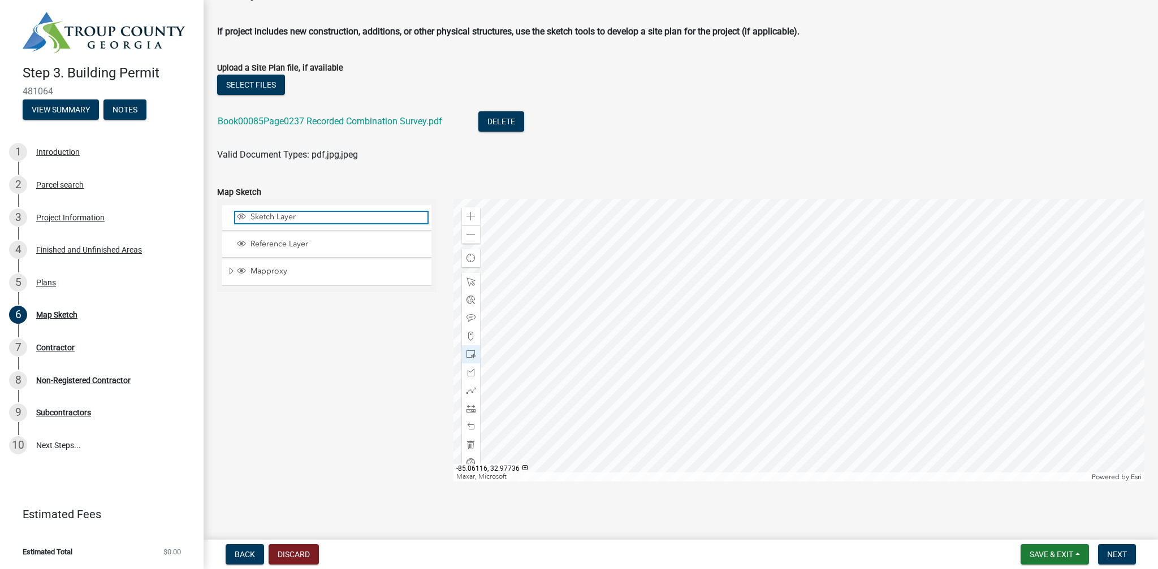
click at [268, 223] on div "Sketch Layer" at bounding box center [331, 217] width 192 height 11
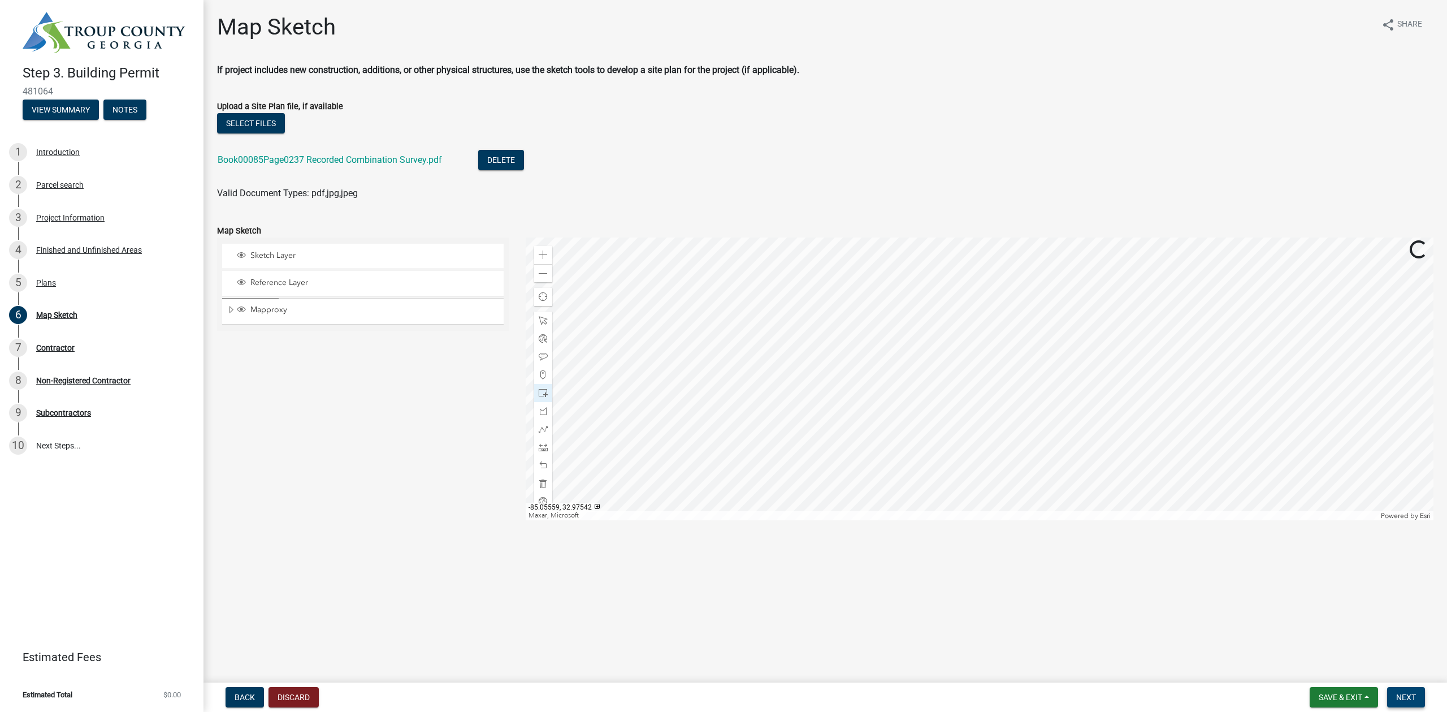
click at [1157, 569] on span "Next" at bounding box center [1407, 697] width 20 height 9
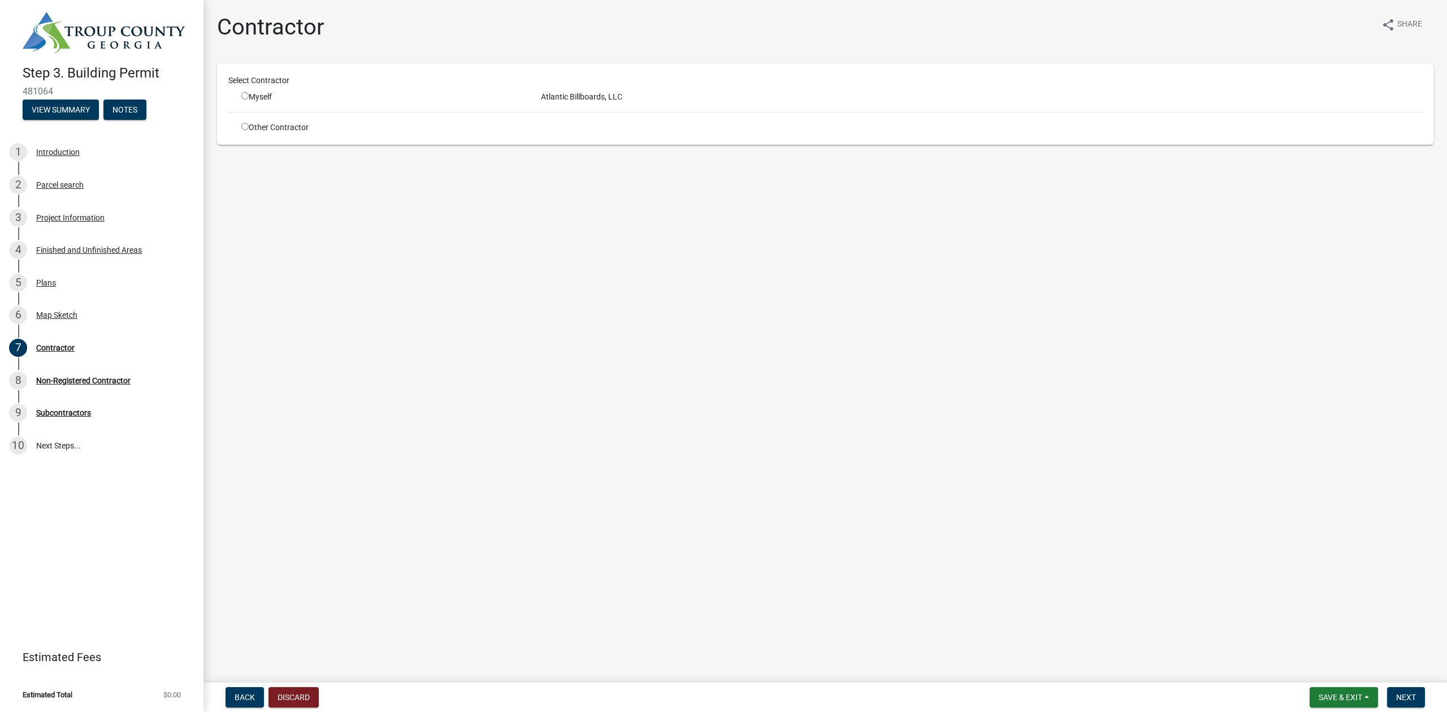
click at [245, 96] on input "radio" at bounding box center [244, 95] width 7 height 7
radio input "true"
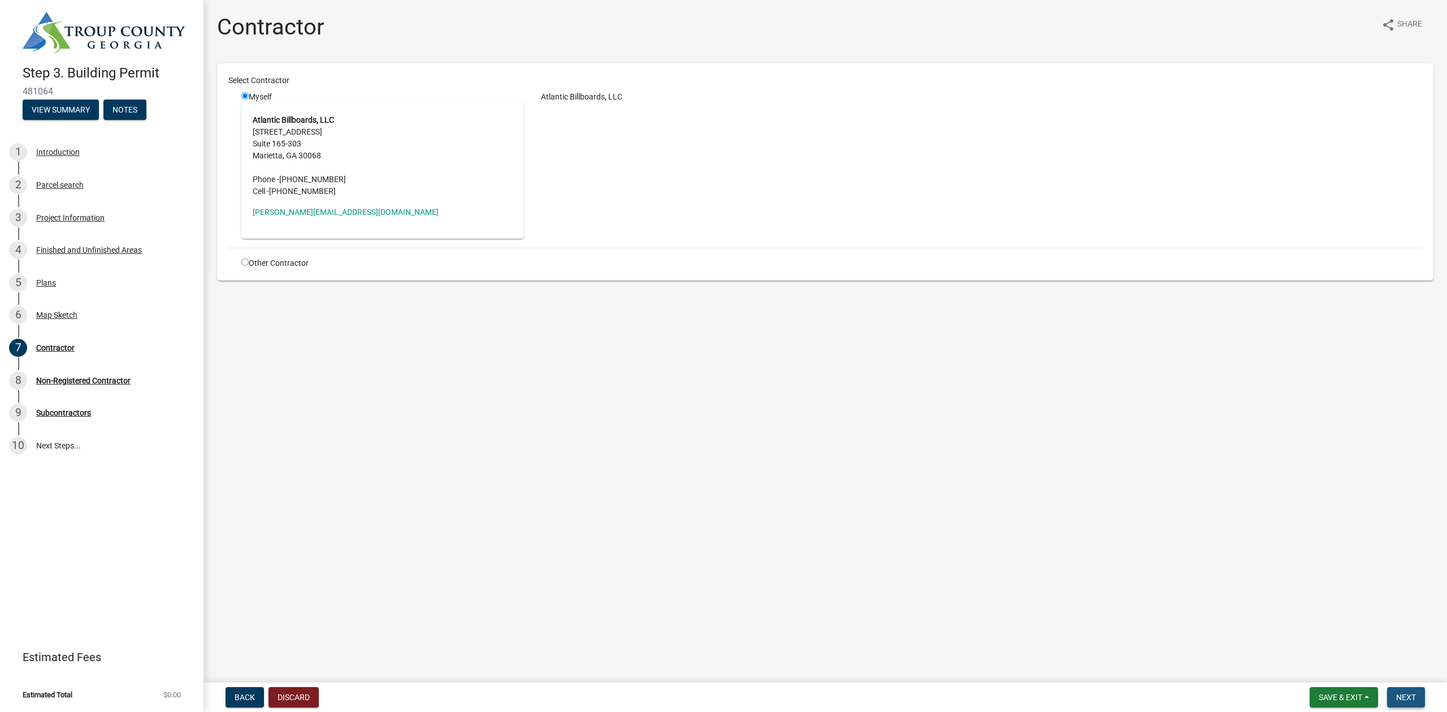
click at [1157, 569] on span "Next" at bounding box center [1407, 697] width 20 height 9
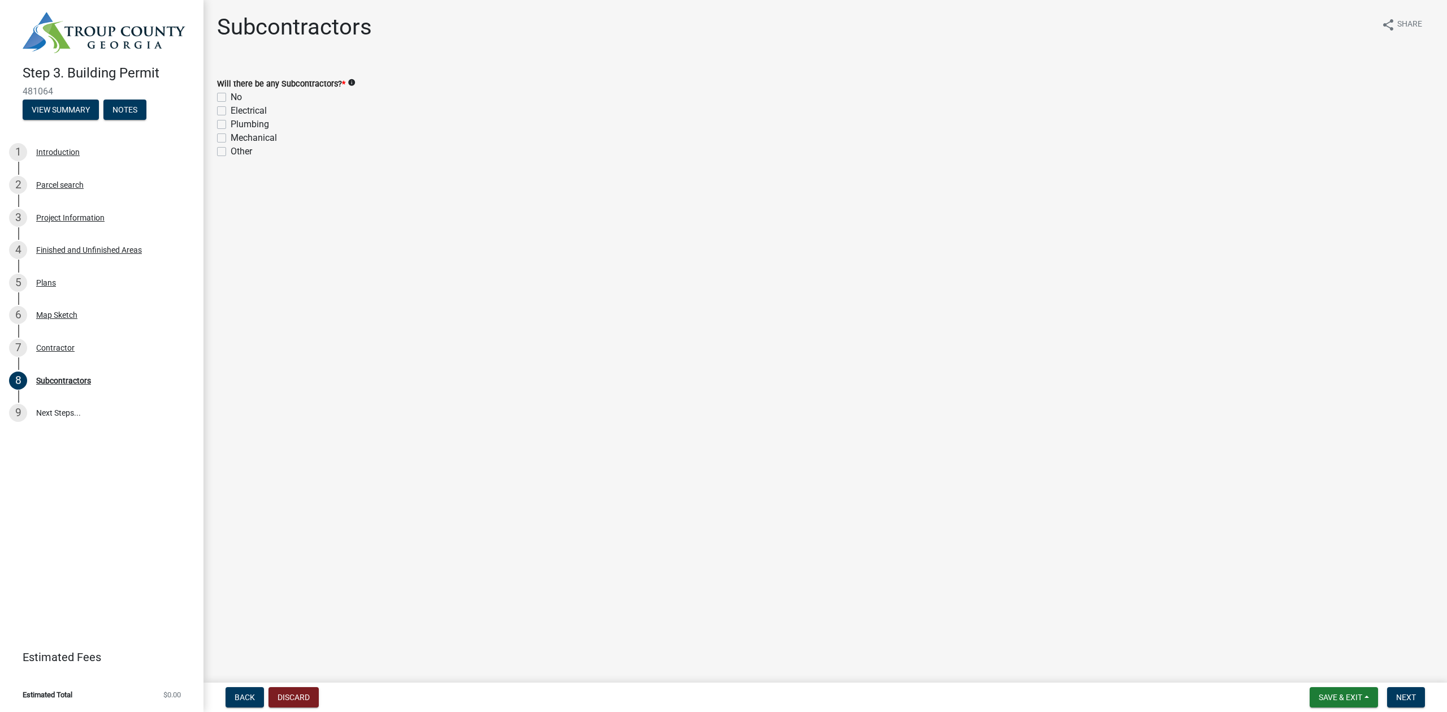
click at [231, 110] on label "Electrical" at bounding box center [249, 111] width 36 height 14
click at [231, 110] on input "Electrical" at bounding box center [234, 107] width 7 height 7
checkbox input "true"
checkbox input "false"
checkbox input "true"
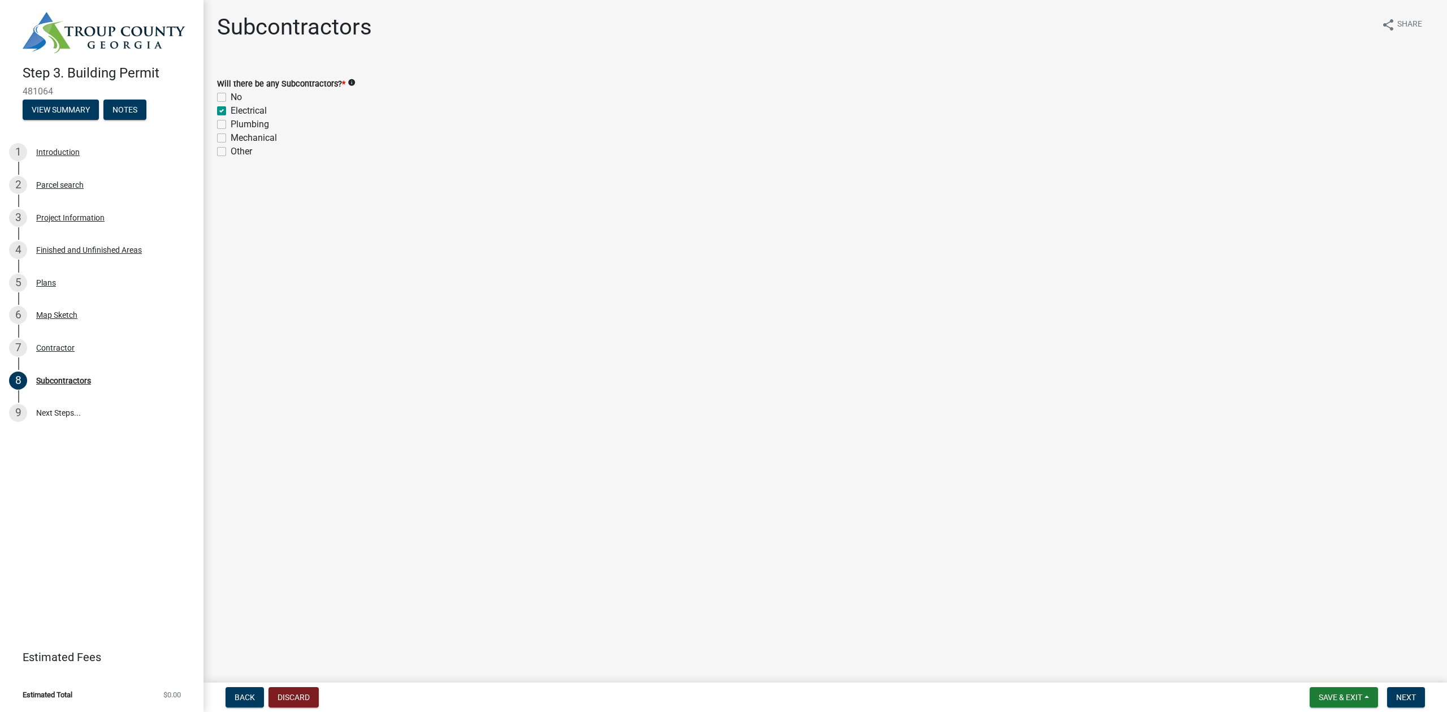
checkbox input "false"
click at [1157, 569] on span "Next" at bounding box center [1407, 697] width 20 height 9
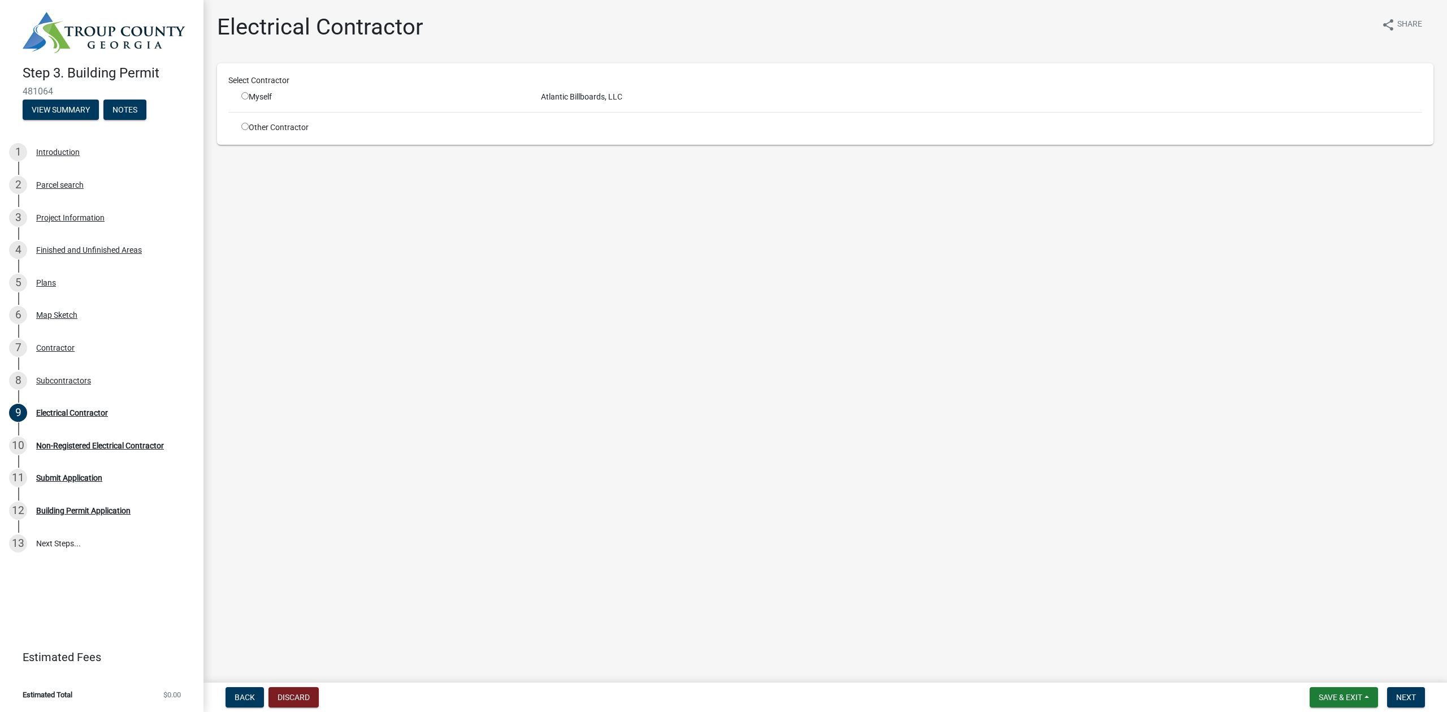
click at [248, 128] on input "radio" at bounding box center [244, 126] width 7 height 7
radio input "true"
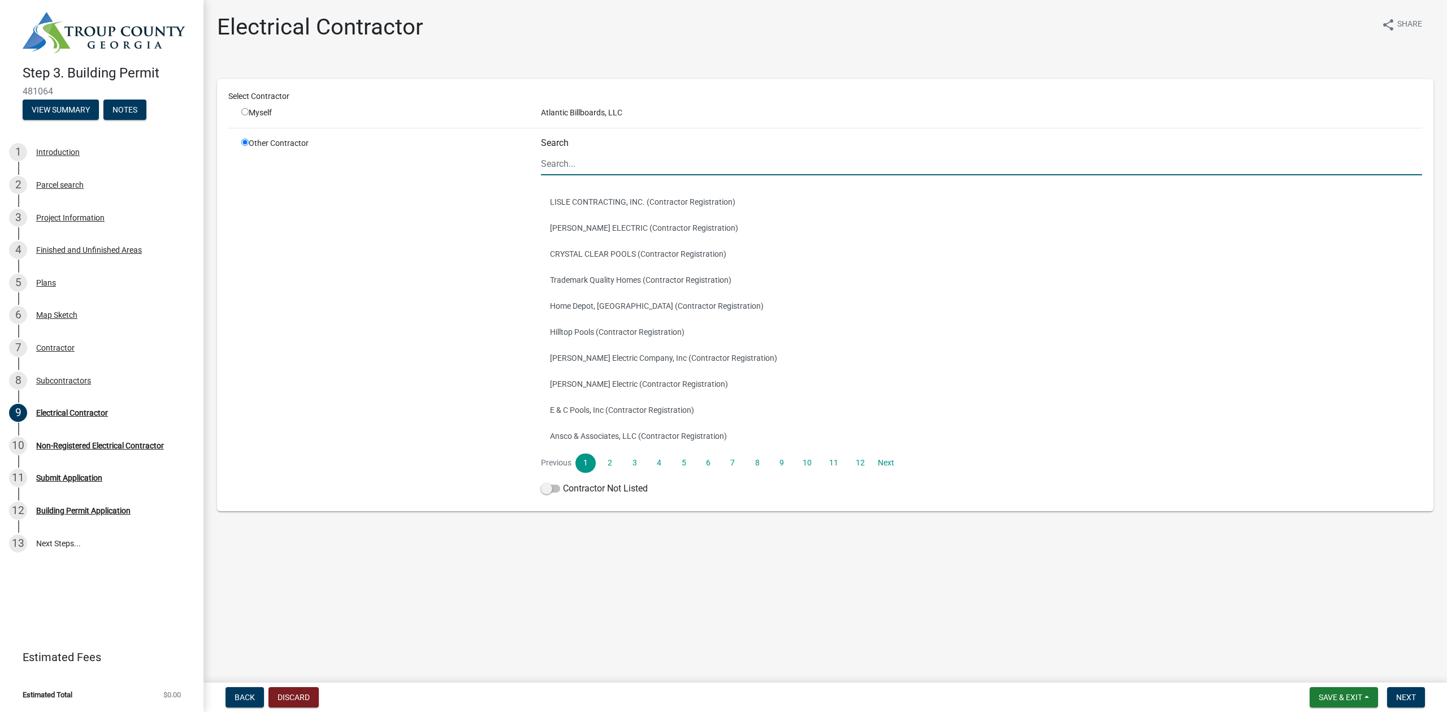
click at [584, 168] on input "Search" at bounding box center [981, 163] width 881 height 23
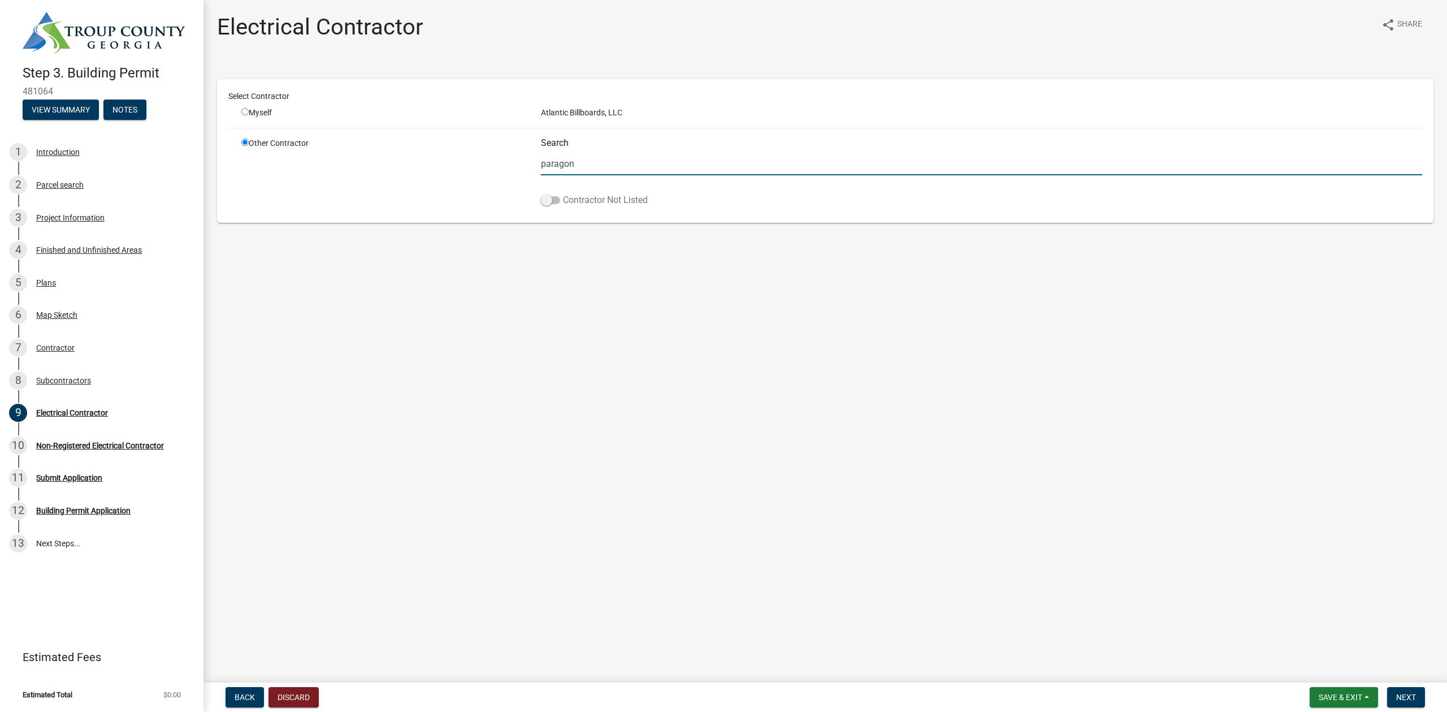
type input "paragon"
click at [552, 200] on span at bounding box center [550, 200] width 19 height 8
click at [563, 193] on input "Contractor Not Listed" at bounding box center [563, 193] width 0 height 0
click at [1157, 569] on button "Next" at bounding box center [1406, 697] width 38 height 20
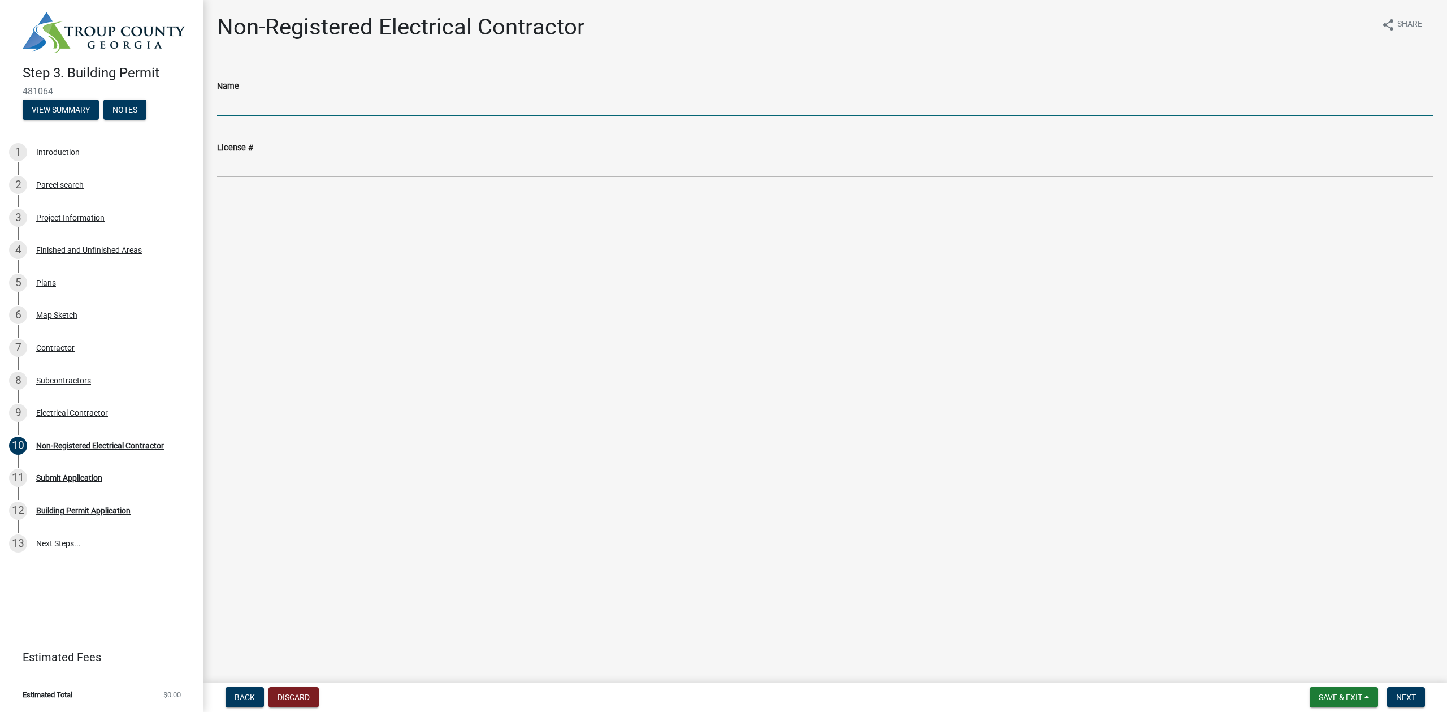
click at [236, 105] on input "Name" at bounding box center [825, 104] width 1217 height 23
type input "Paragon Electric, LLC ([PERSON_NAME])"
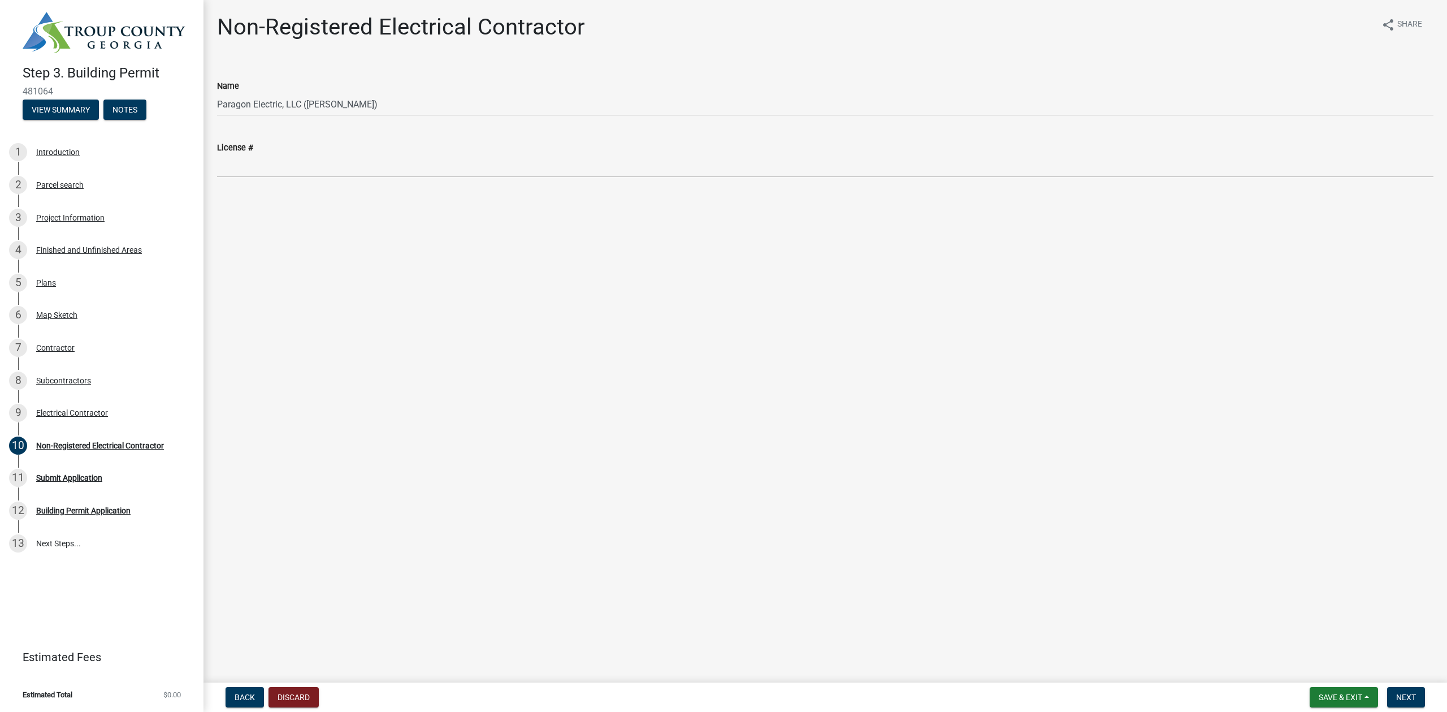
click at [490, 552] on main "Non-Registered Electrical Contractor share Share Name Paragon Electric, LLC ([P…" at bounding box center [826, 339] width 1244 height 678
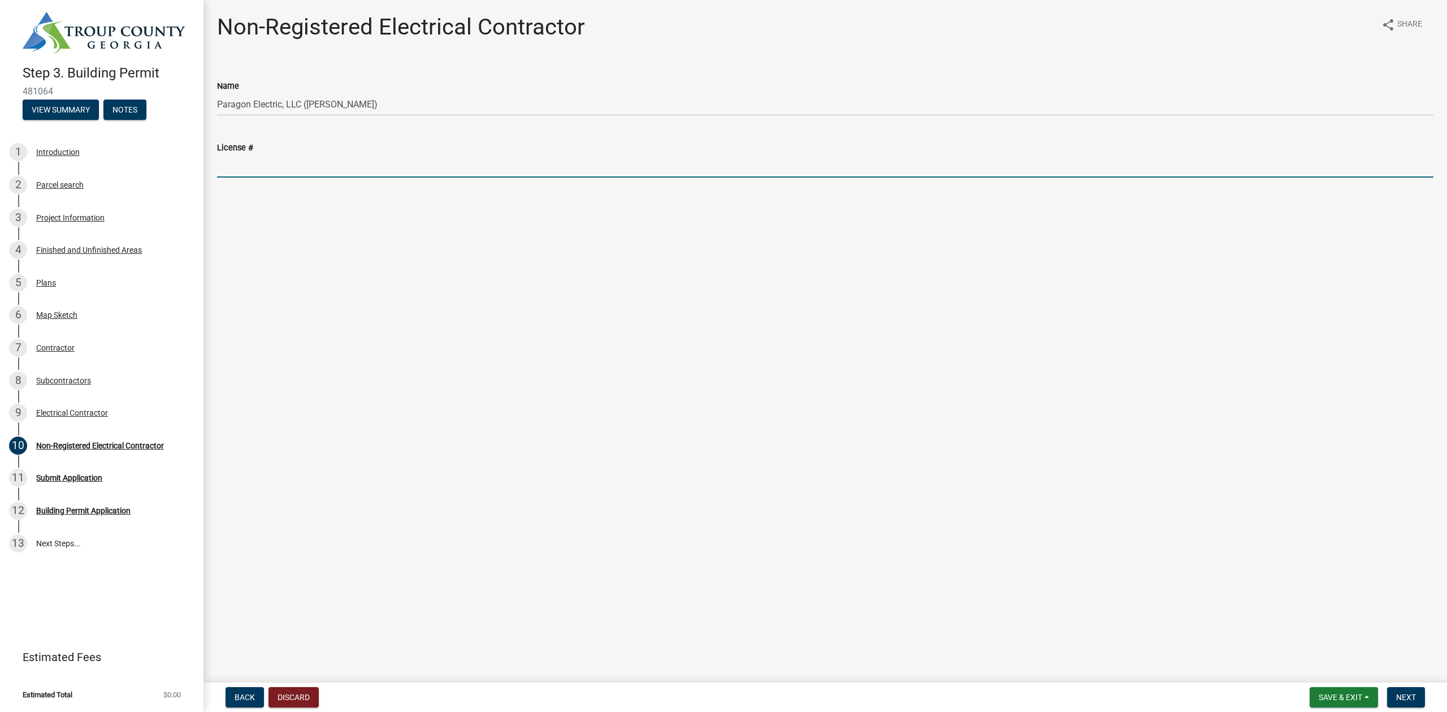
click at [269, 167] on input "License #" at bounding box center [825, 165] width 1217 height 23
type input "EN211757"
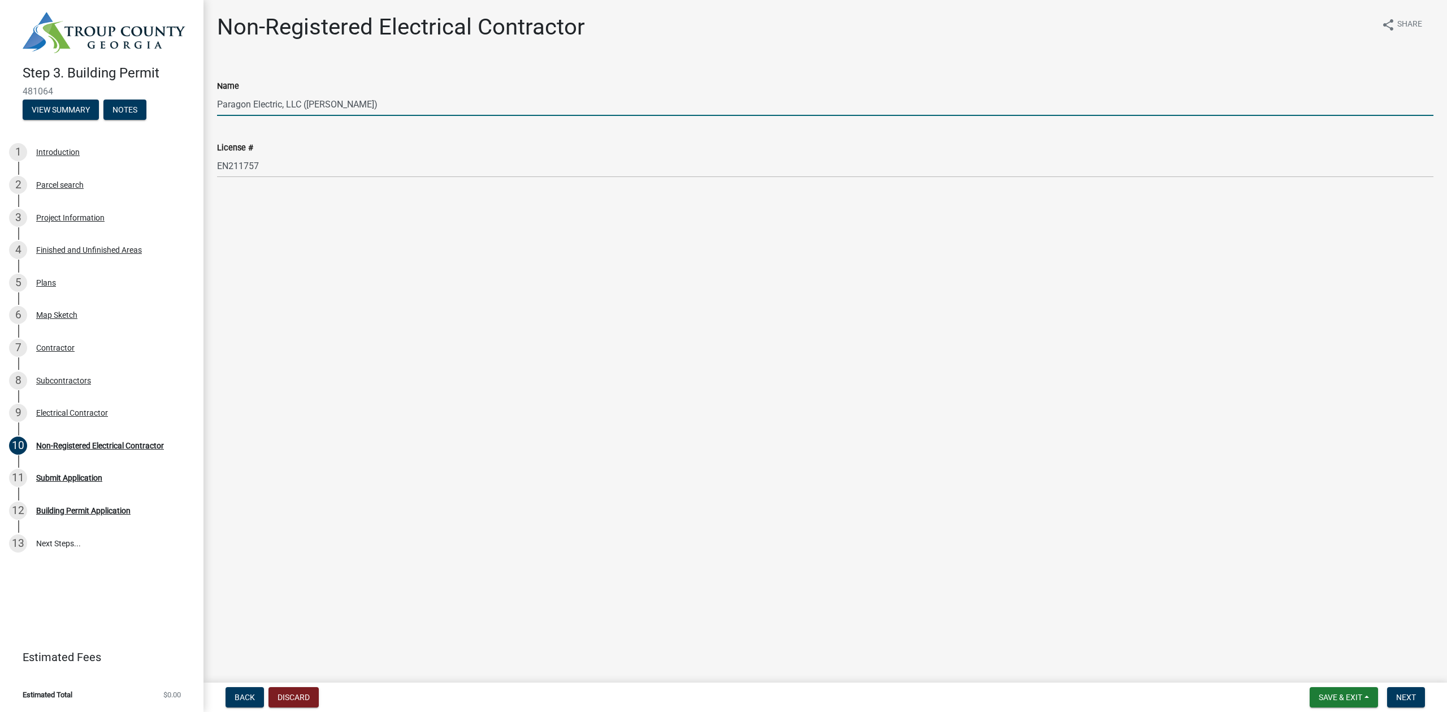
drag, startPoint x: 356, startPoint y: 107, endPoint x: 173, endPoint y: 93, distance: 183.1
click at [217, 93] on input "Paragon Electric, LLC ([PERSON_NAME])" at bounding box center [825, 104] width 1217 height 23
type input "[PERSON_NAME]"
click at [1157, 569] on span "Next" at bounding box center [1407, 697] width 20 height 9
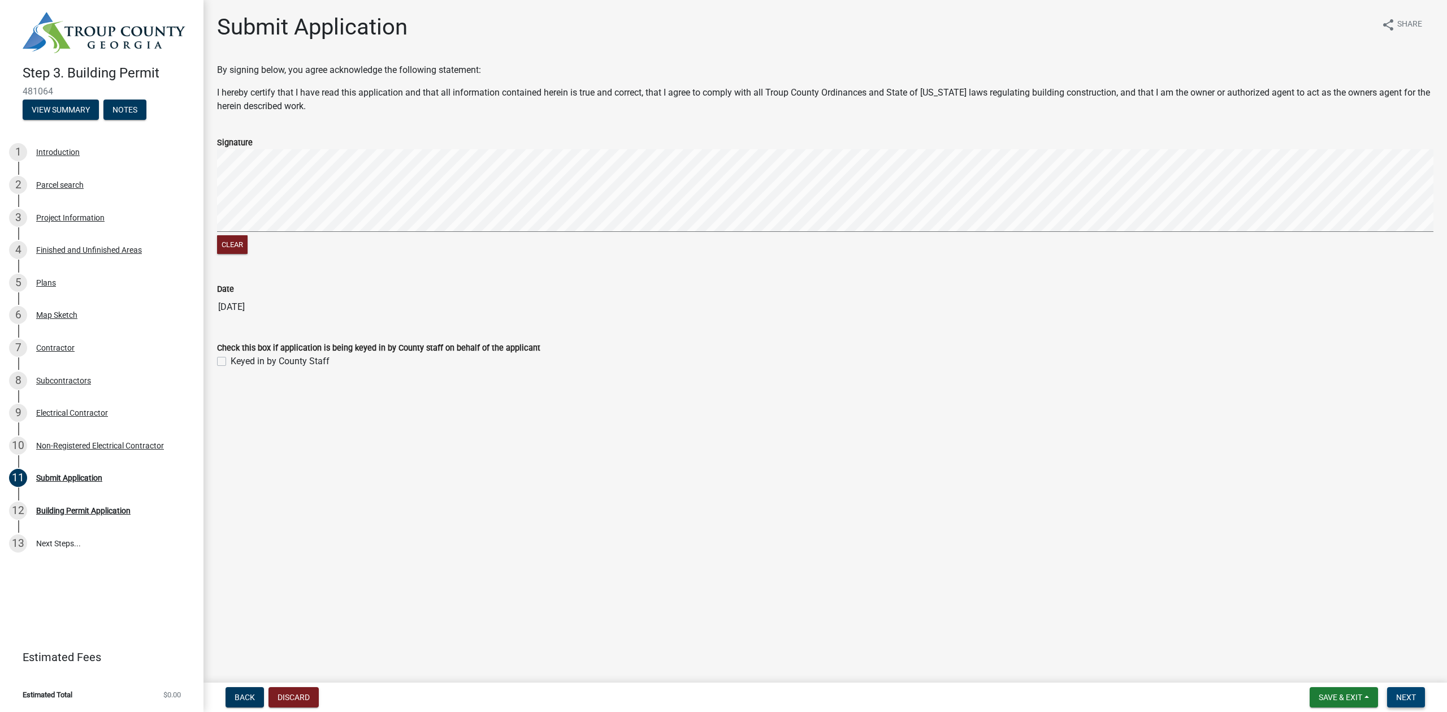
click at [1157, 569] on span "Next" at bounding box center [1407, 697] width 20 height 9
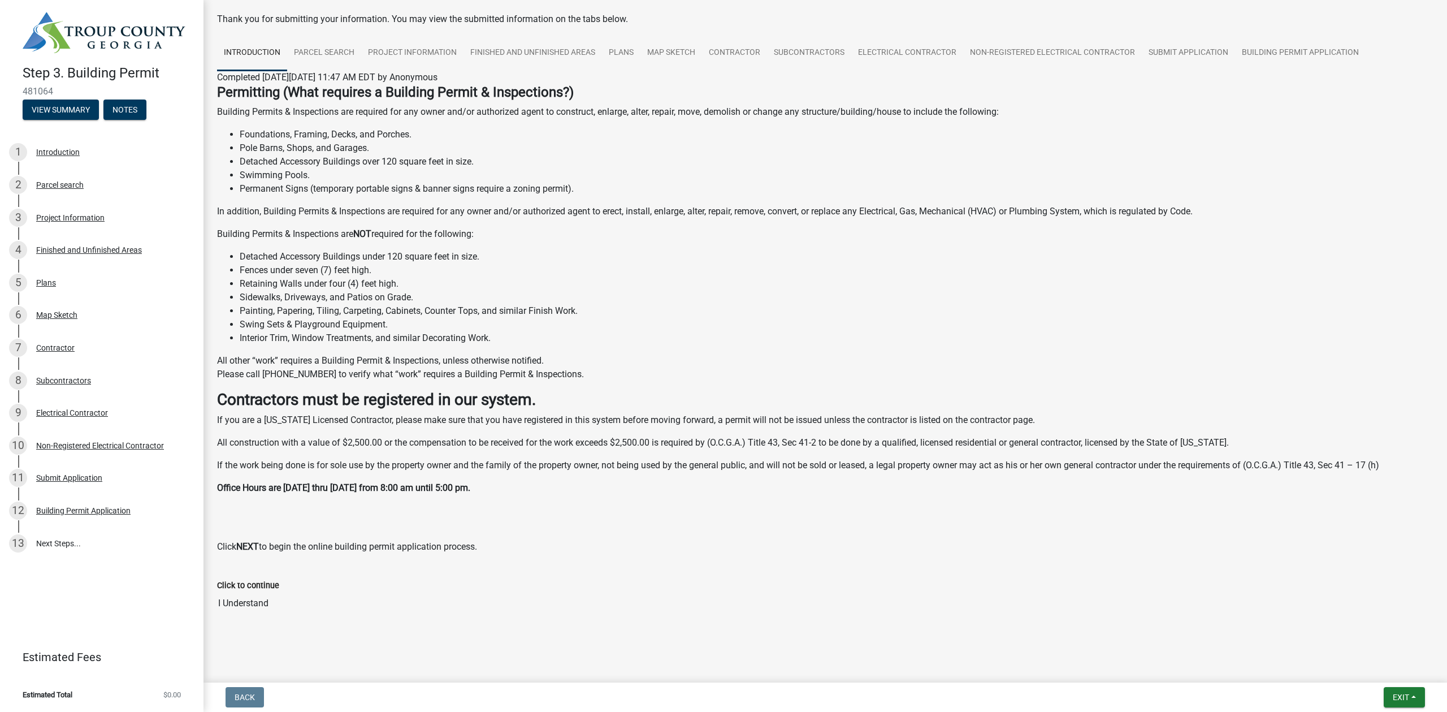
scroll to position [57, 0]
click at [211, 569] on div "Click to continue I Understand" at bounding box center [826, 589] width 1234 height 61
click at [213, 569] on div "Click to continue I Understand" at bounding box center [826, 589] width 1234 height 61
click at [238, 569] on label "Click to continue" at bounding box center [248, 582] width 62 height 8
click at [238, 569] on input "I Understand" at bounding box center [825, 600] width 1217 height 23
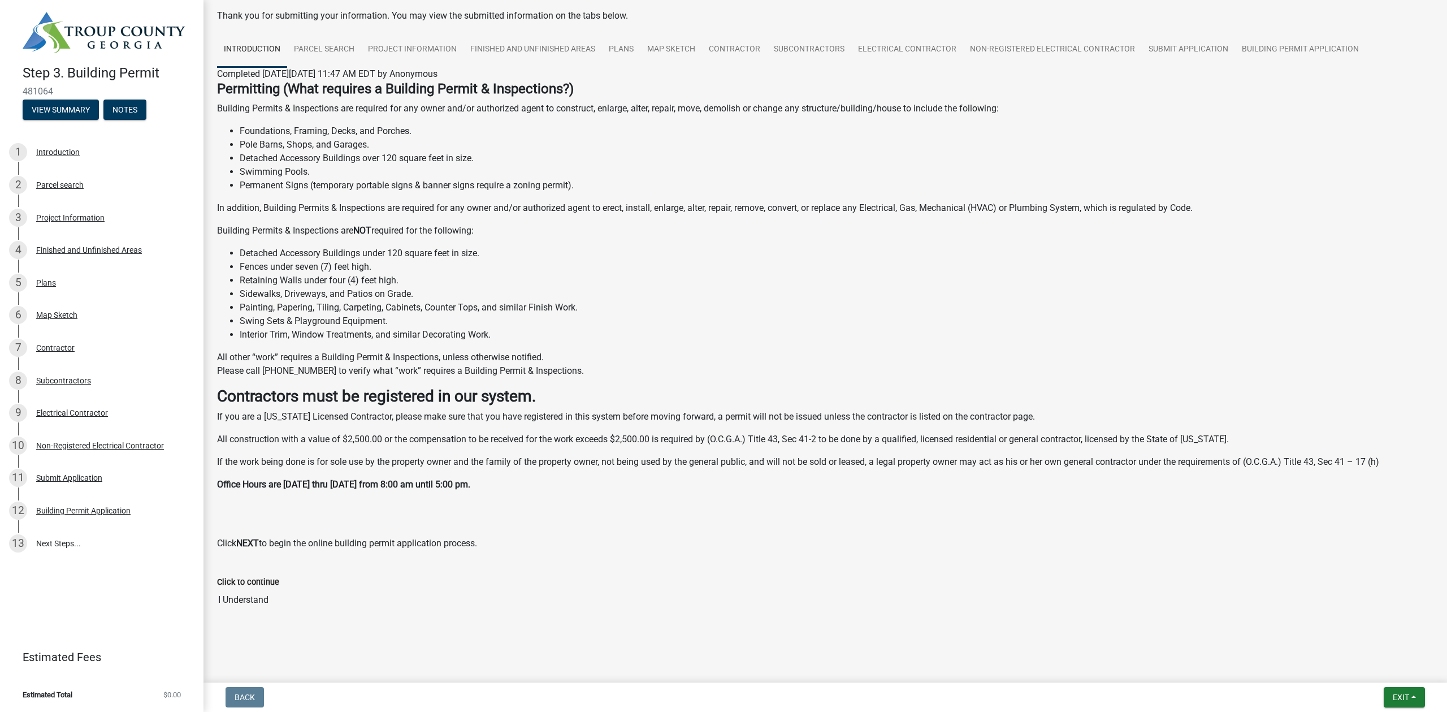
click at [289, 569] on input "I Understand" at bounding box center [825, 600] width 1217 height 23
click at [276, 569] on label "Click to continue" at bounding box center [248, 582] width 62 height 8
click at [276, 569] on input "I Understand" at bounding box center [825, 600] width 1217 height 23
click at [256, 569] on input "I Understand" at bounding box center [825, 600] width 1217 height 23
click at [254, 569] on label "Click to continue" at bounding box center [248, 582] width 62 height 8
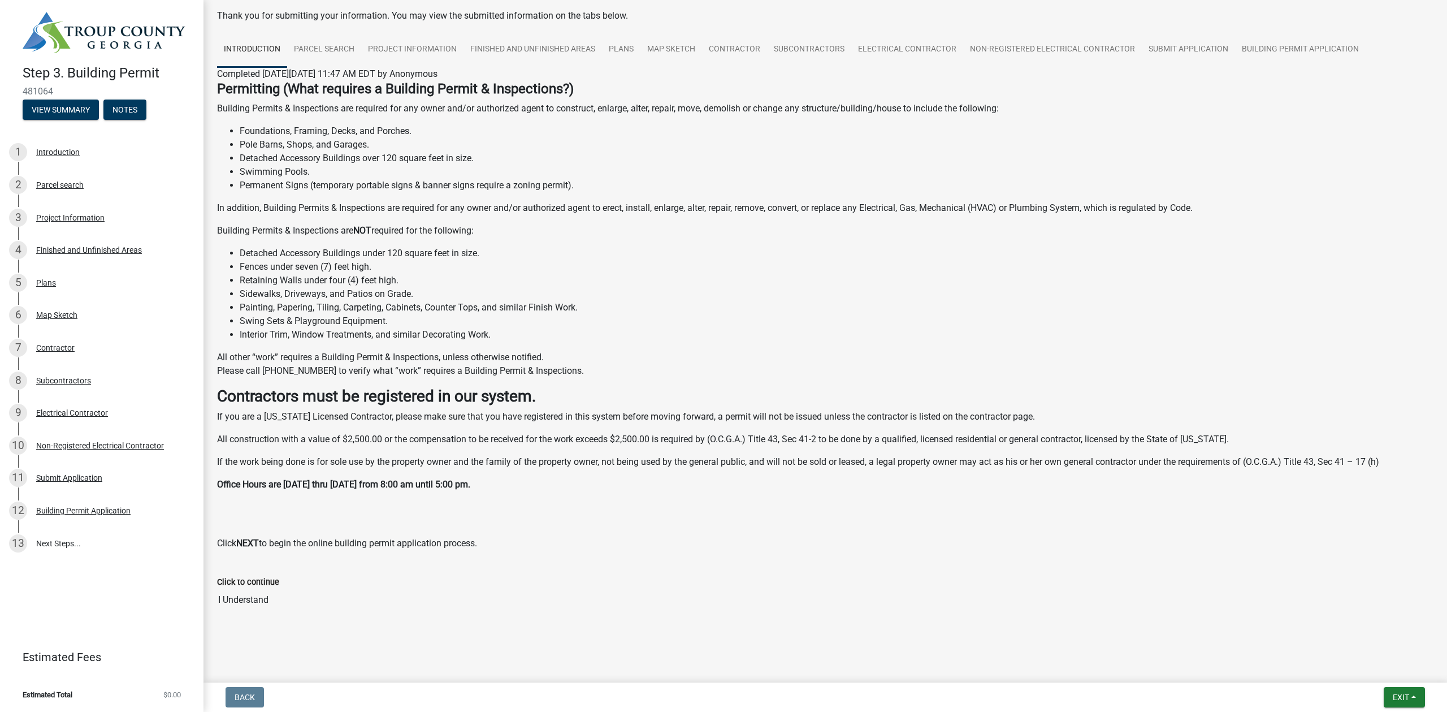
click at [254, 569] on input "I Understand" at bounding box center [825, 600] width 1217 height 23
click at [208, 569] on div "Submitted Thank you for submitting your information. You may view the submitted…" at bounding box center [826, 301] width 1244 height 685
click at [228, 569] on input "I Understand" at bounding box center [825, 600] width 1217 height 23
click at [240, 569] on input "I Understand" at bounding box center [825, 600] width 1217 height 23
click at [276, 569] on input "I Understand" at bounding box center [825, 600] width 1217 height 23
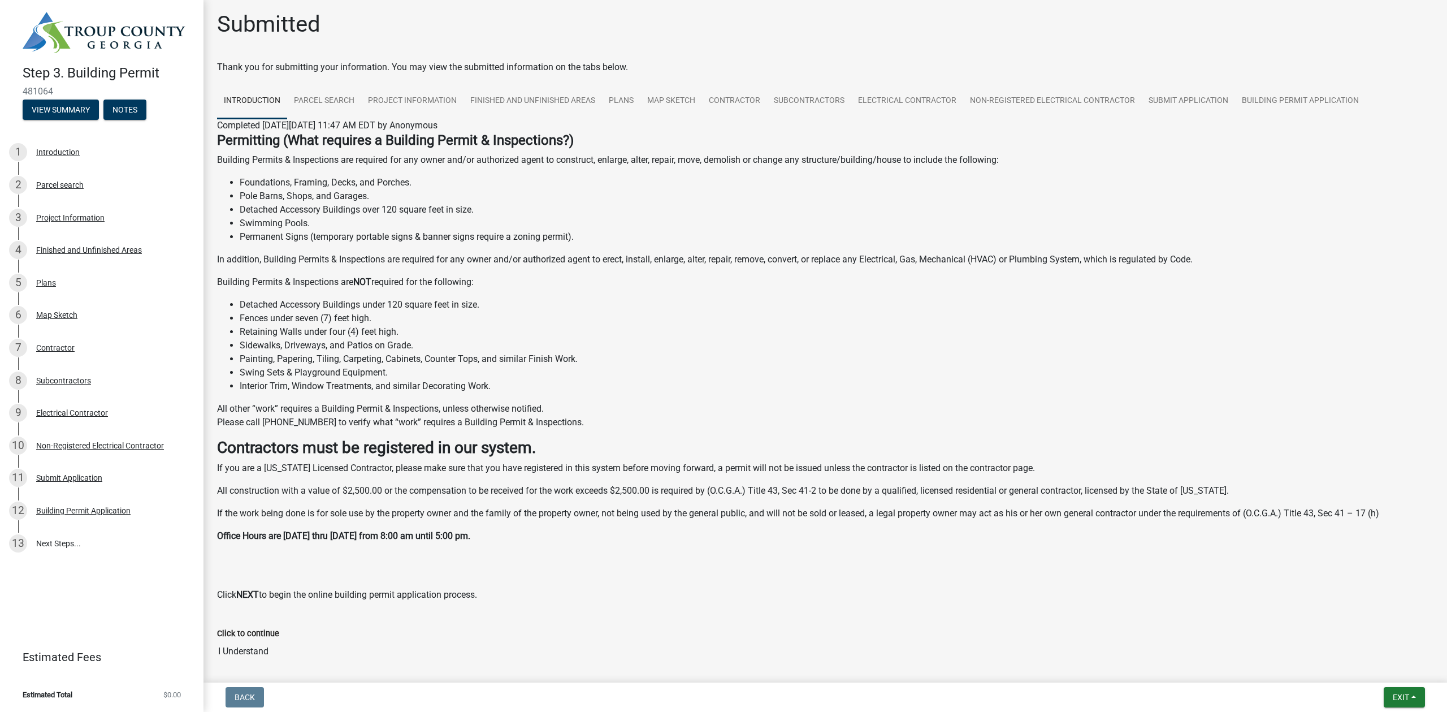
scroll to position [0, 0]
click at [89, 107] on button "View Summary" at bounding box center [61, 110] width 76 height 20
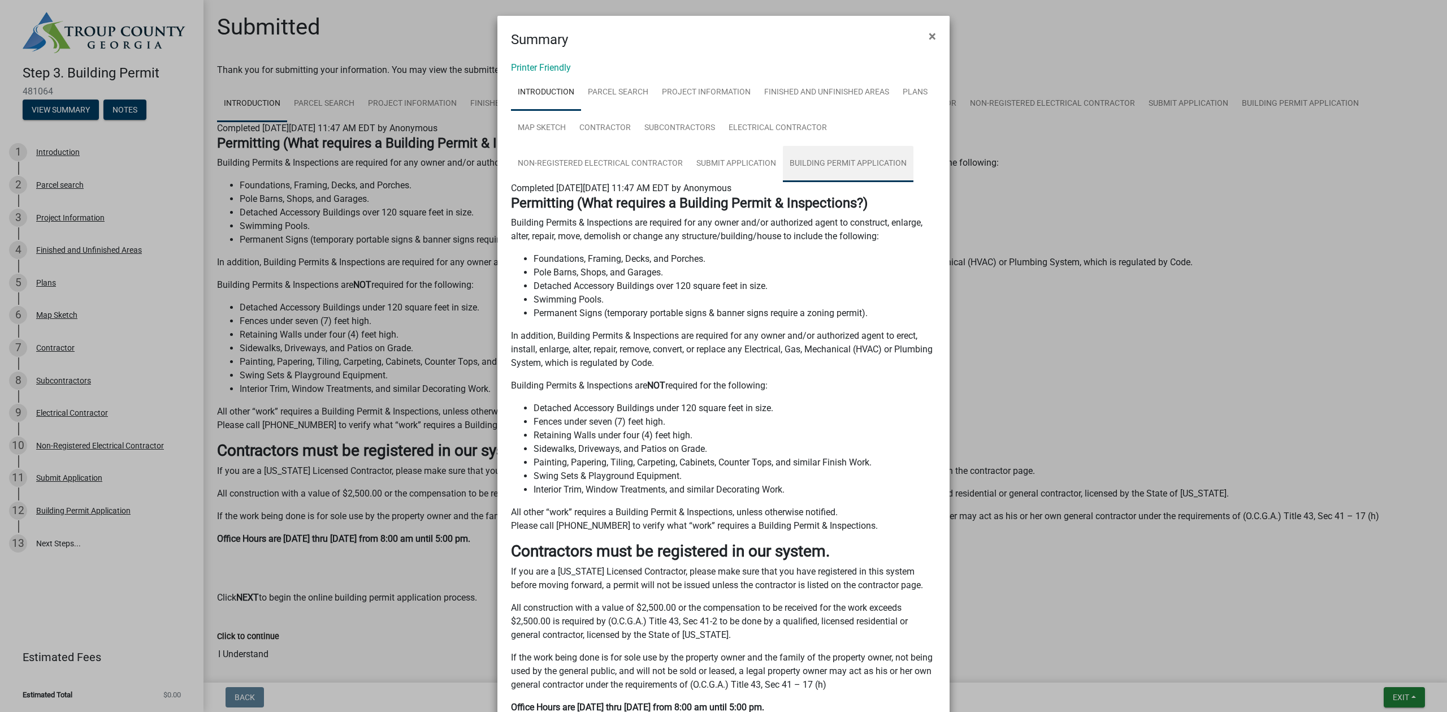
click at [819, 162] on link "Building Permit Application" at bounding box center [848, 164] width 131 height 36
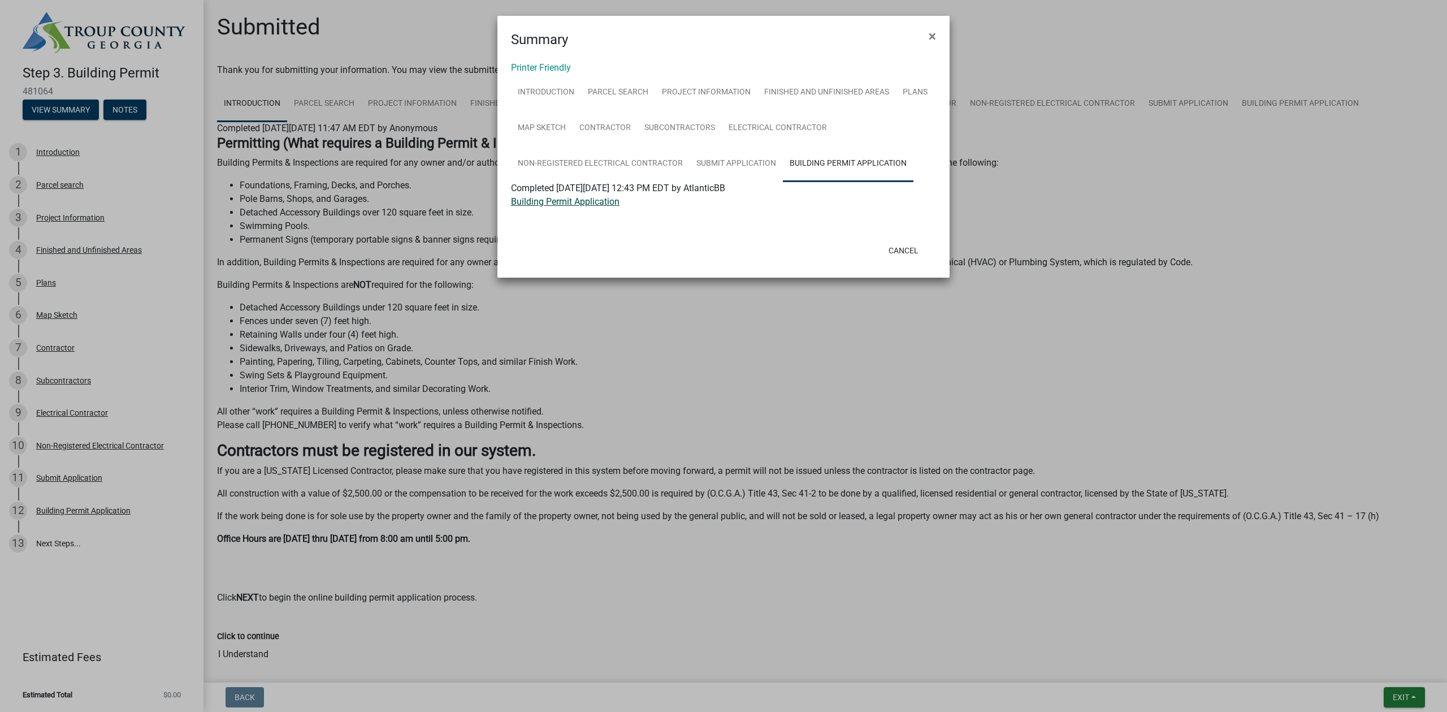
click at [604, 204] on link "Building Permit Application" at bounding box center [565, 201] width 109 height 11
